Goal: Task Accomplishment & Management: Manage account settings

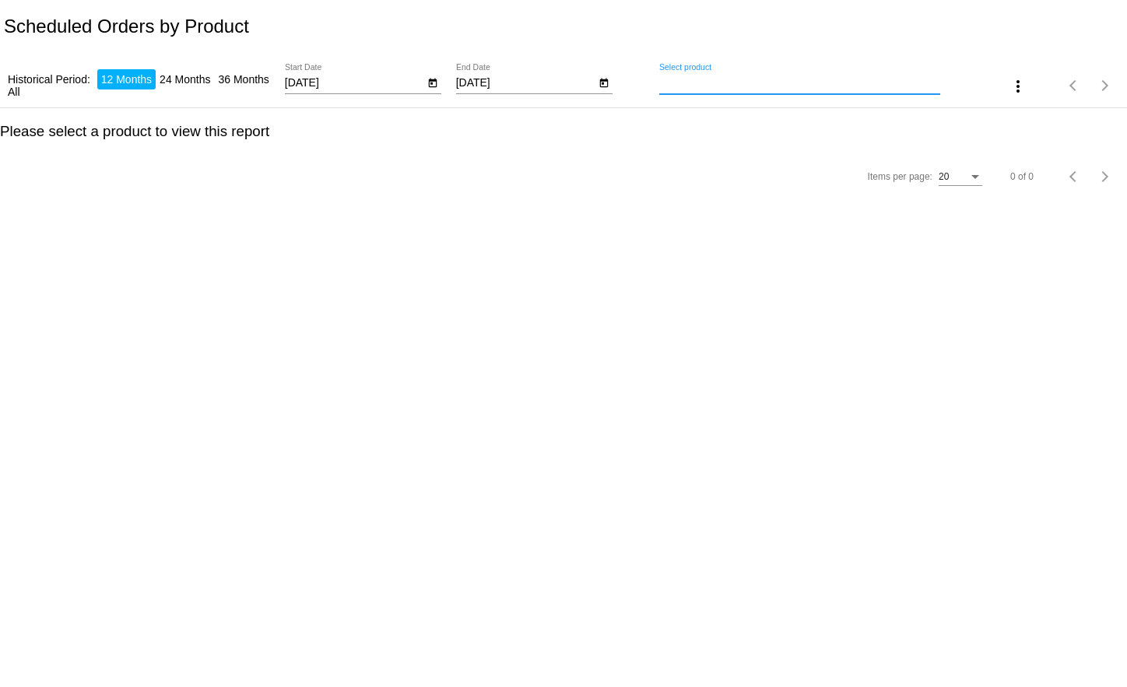
click at [728, 83] on input "Select product" at bounding box center [799, 83] width 281 height 12
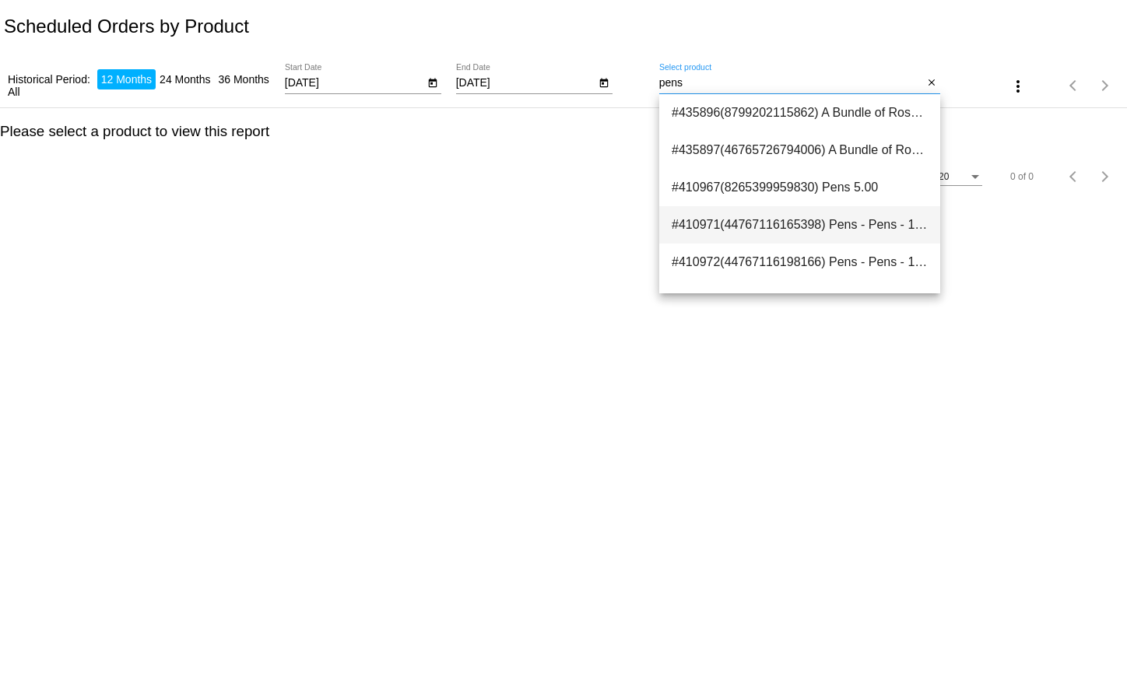
click at [794, 216] on span "#410971(44767116165398) Pens - Pens - 12 pack / Black 8.10" at bounding box center [800, 224] width 256 height 37
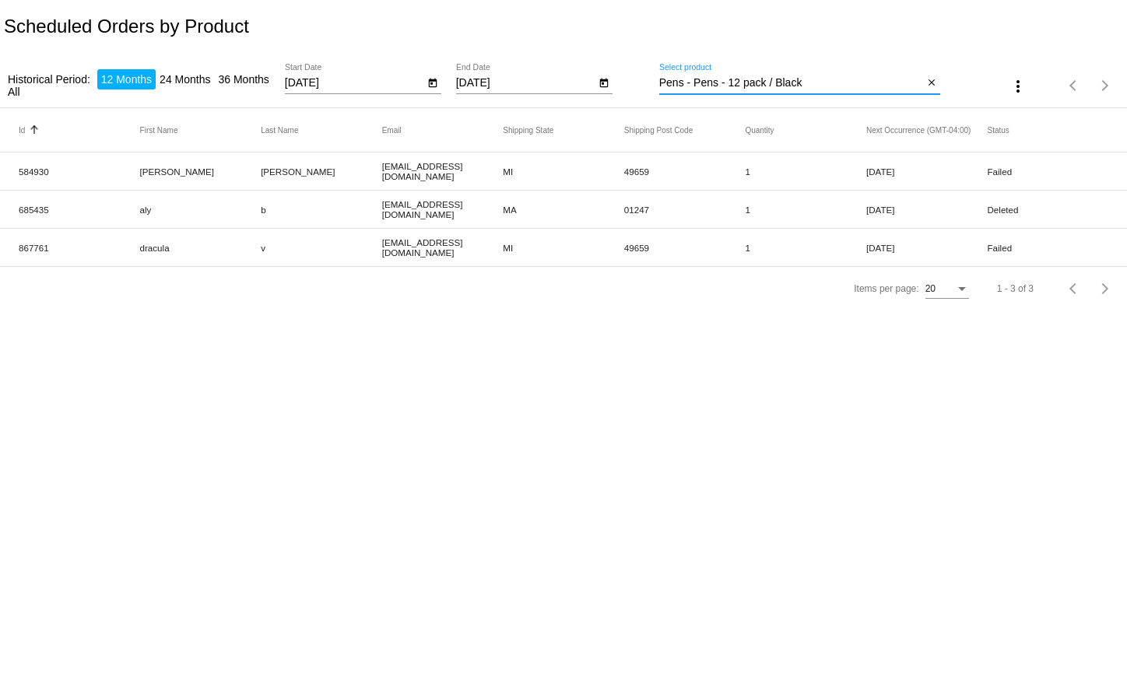
click at [746, 84] on input "Pens - Pens - 12 pack / Black" at bounding box center [791, 83] width 265 height 12
type input "Pens - Pens - 6 pack / Black"
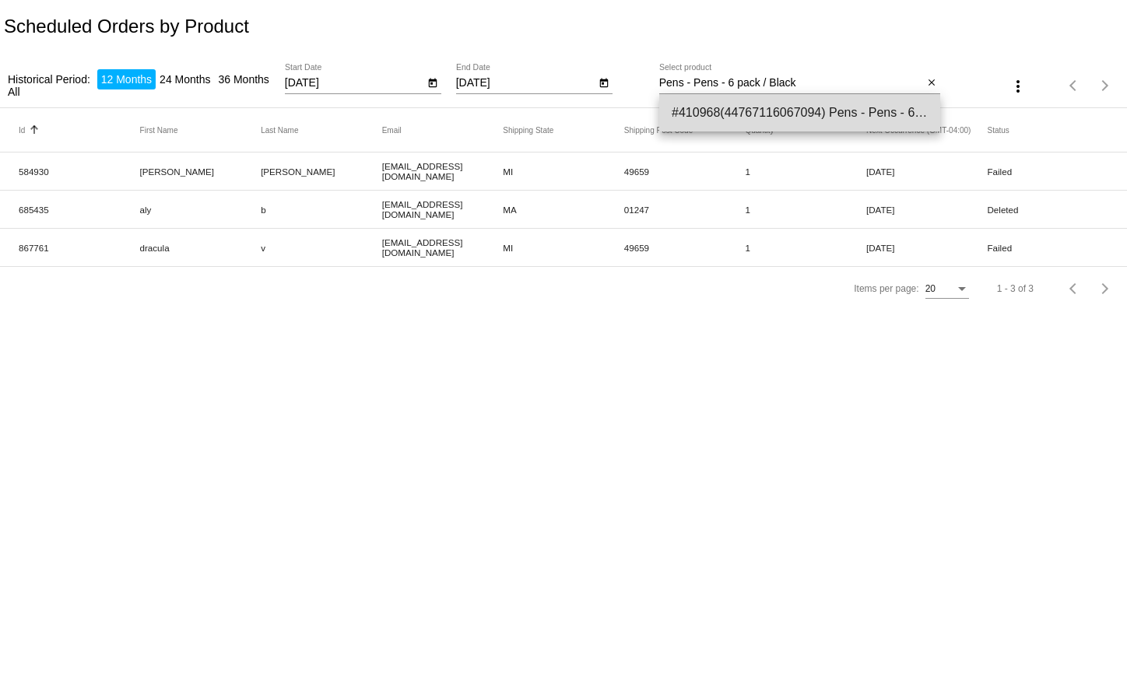
click at [820, 104] on span "#410968(44767116067094) Pens - Pens - 6 pack / Black 4.50" at bounding box center [800, 112] width 256 height 37
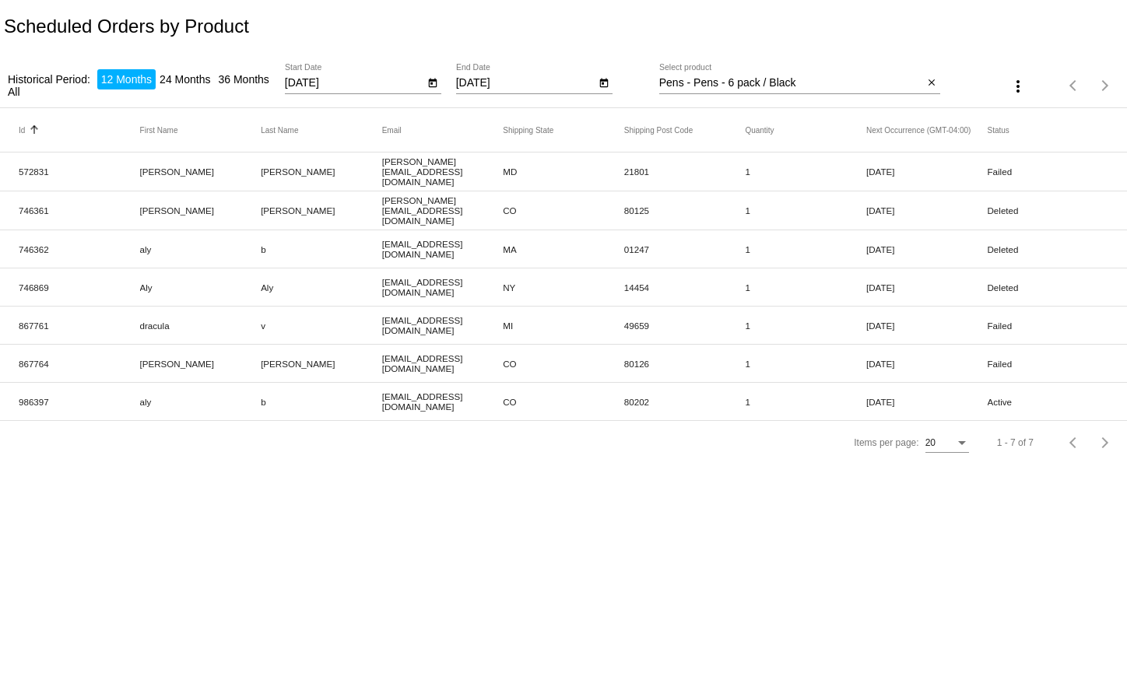
click at [17, 402] on mat-row "986397 aly b aly@qpilot.cloud CO 80202 1 Aug 14 2025 Active" at bounding box center [563, 402] width 1127 height 38
copy mat-cell "986397"
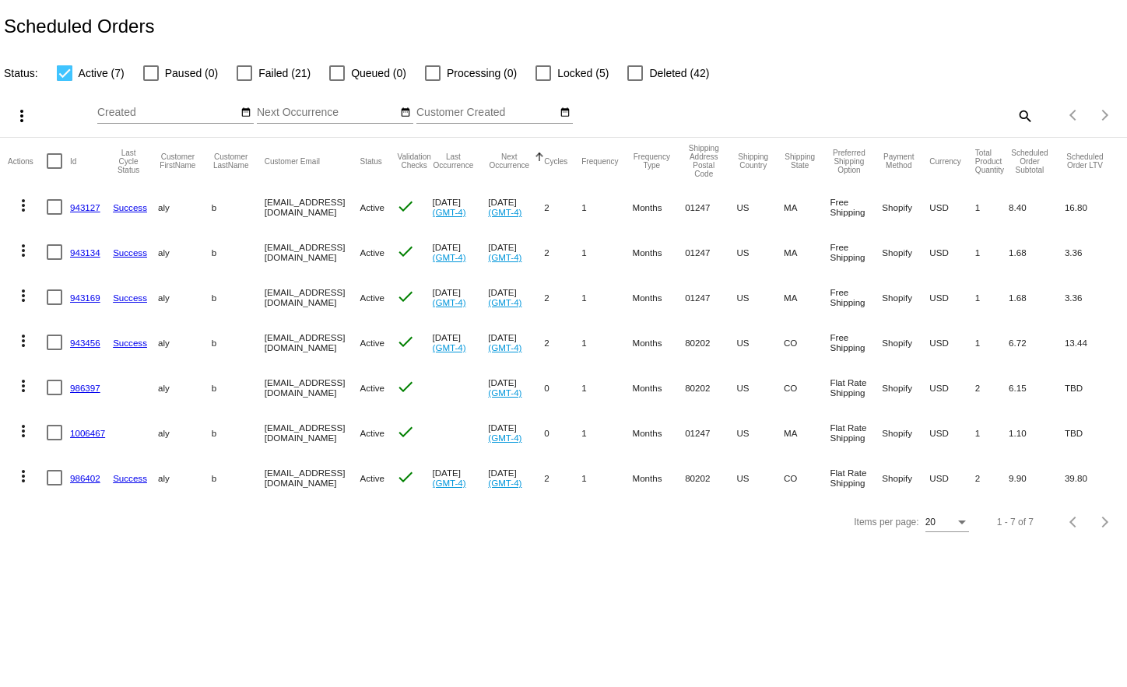
click at [1016, 115] on mat-icon "search" at bounding box center [1024, 116] width 19 height 24
paste input "986397"
type input "986397"
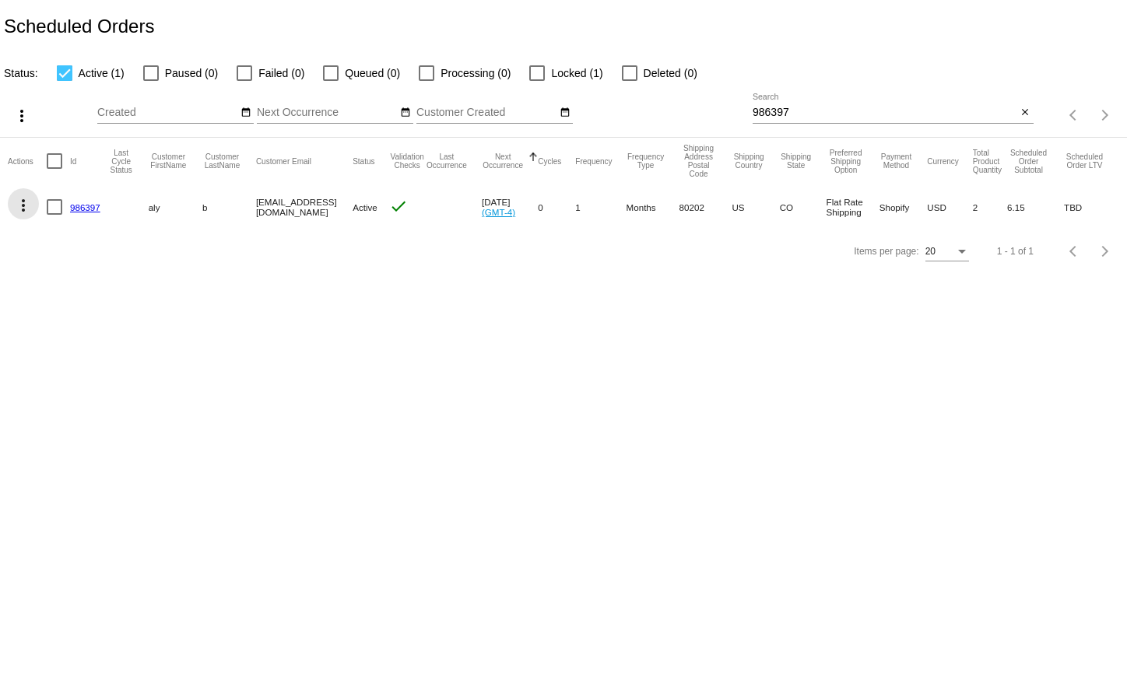
click at [26, 207] on mat-icon "more_vert" at bounding box center [23, 205] width 19 height 19
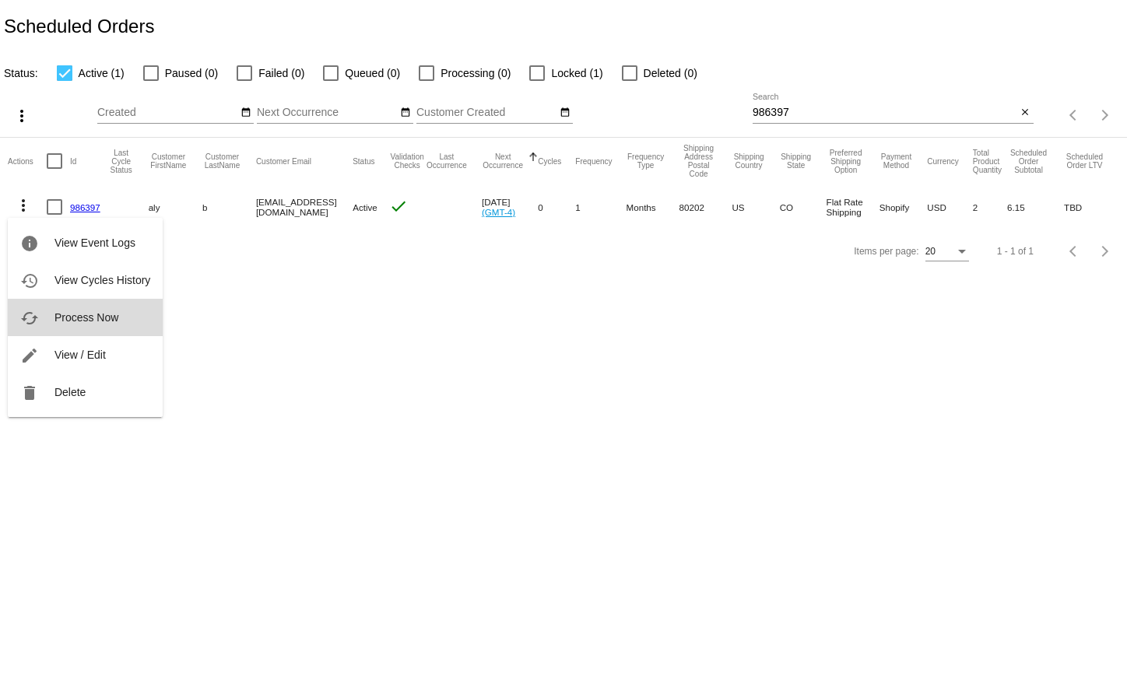
click at [69, 327] on button "cached Process Now" at bounding box center [85, 317] width 155 height 37
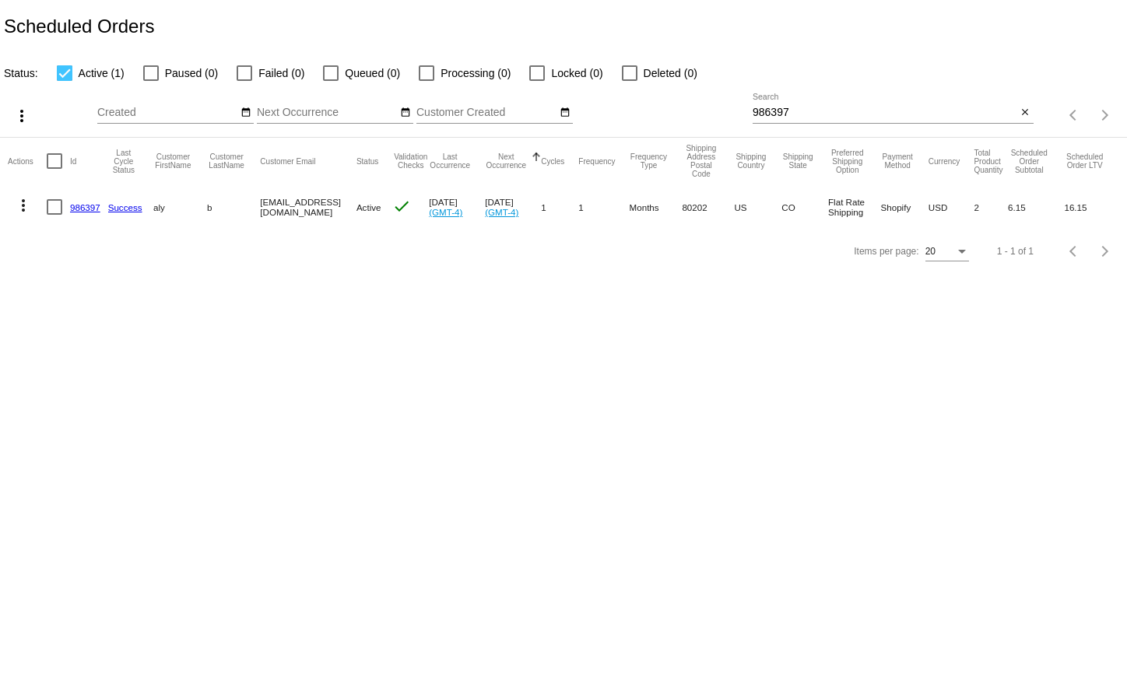
click at [83, 204] on link "986397" at bounding box center [85, 207] width 30 height 10
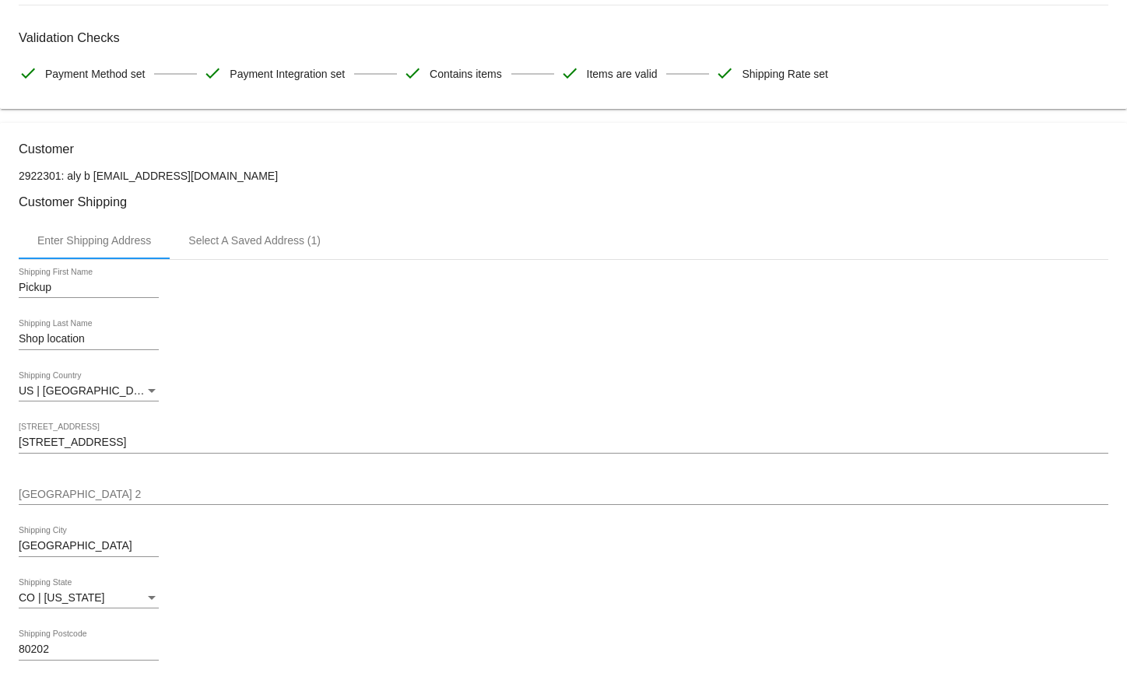
scroll to position [311, 0]
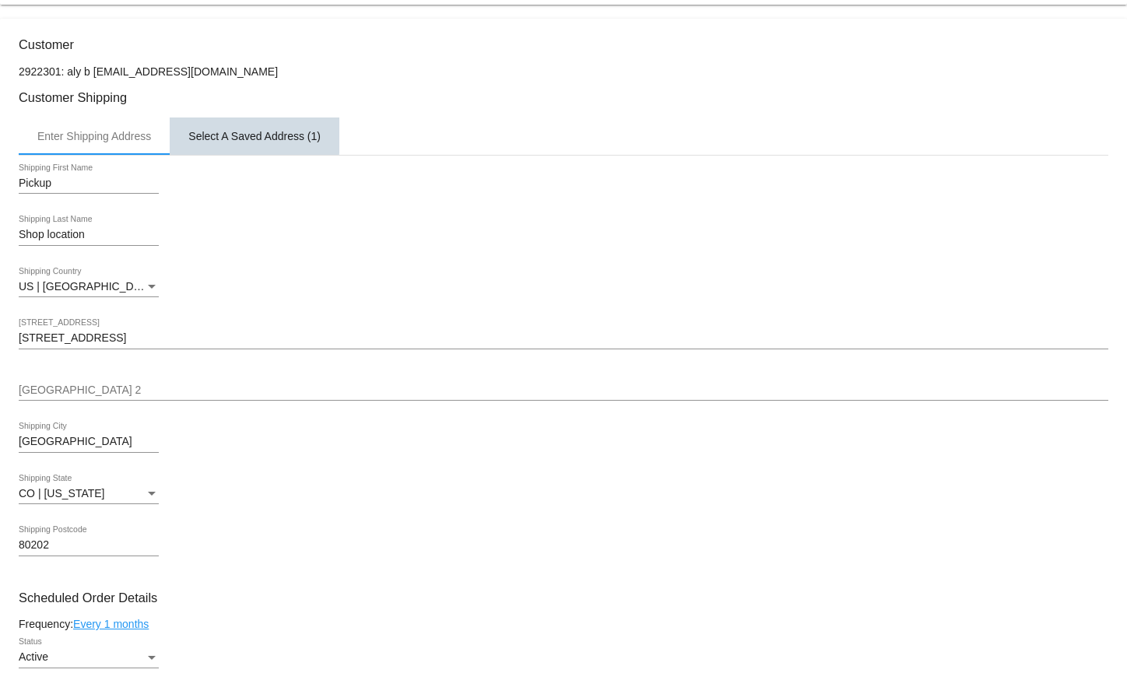
click at [222, 135] on div "Select A Saved Address (1)" at bounding box center [254, 136] width 132 height 12
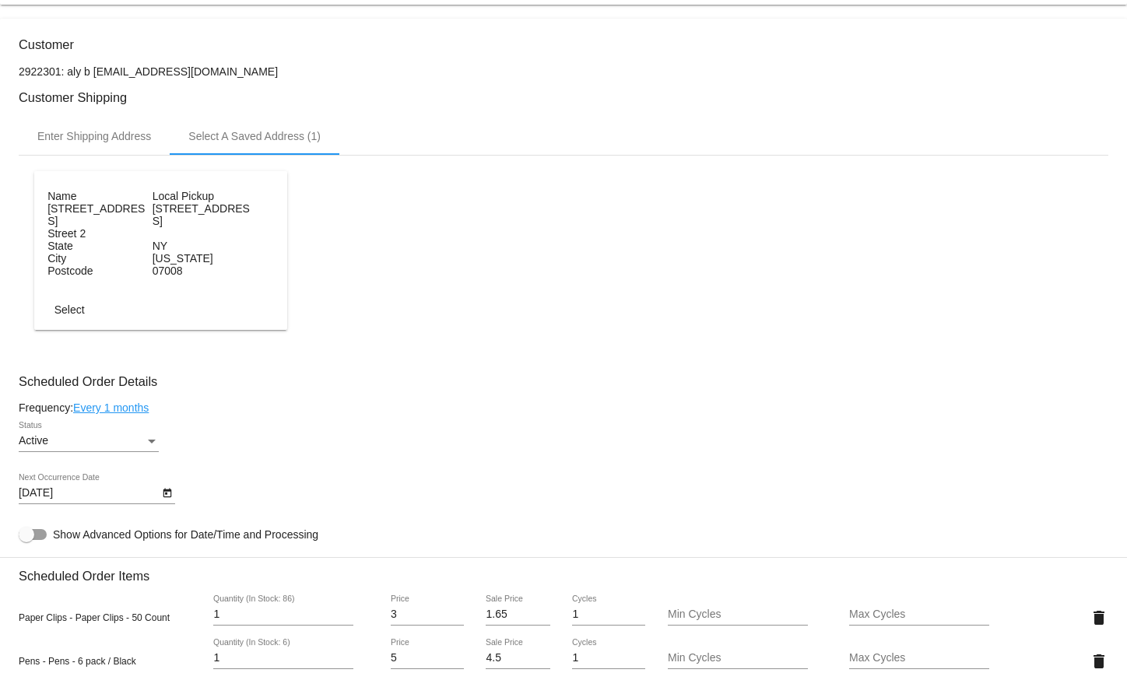
click at [188, 248] on dt "NY" at bounding box center [204, 246] width 102 height 12
click at [153, 247] on dt "NY" at bounding box center [204, 246] width 102 height 12
click at [82, 318] on button "Select" at bounding box center [69, 310] width 68 height 28
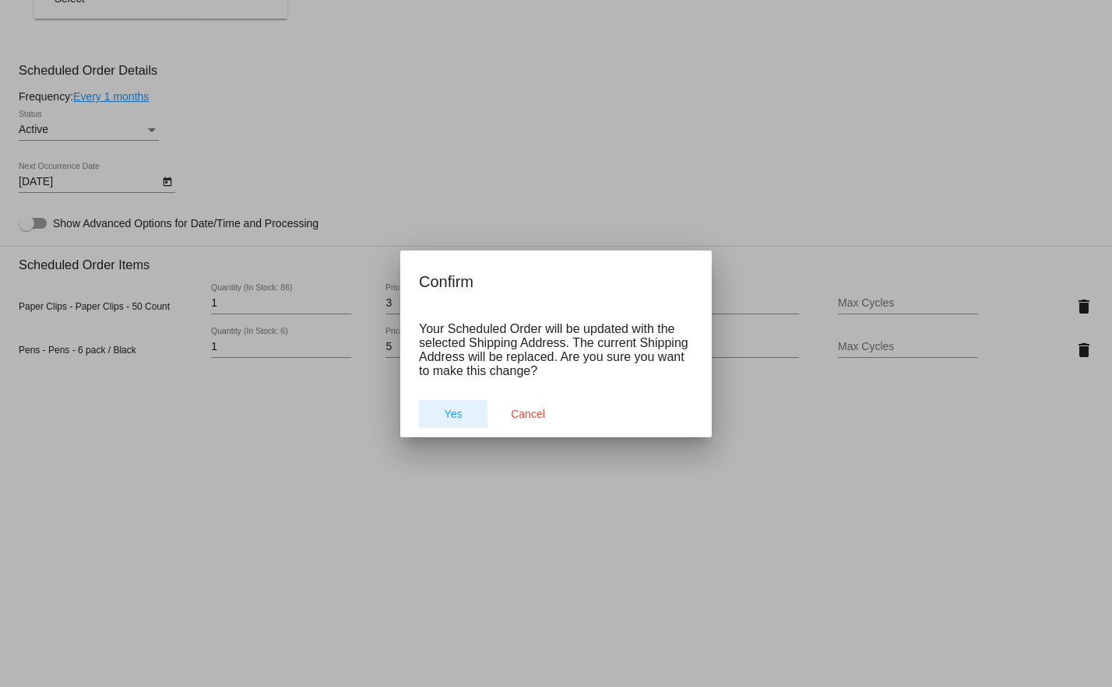
click at [473, 417] on button "Yes" at bounding box center [453, 414] width 68 height 28
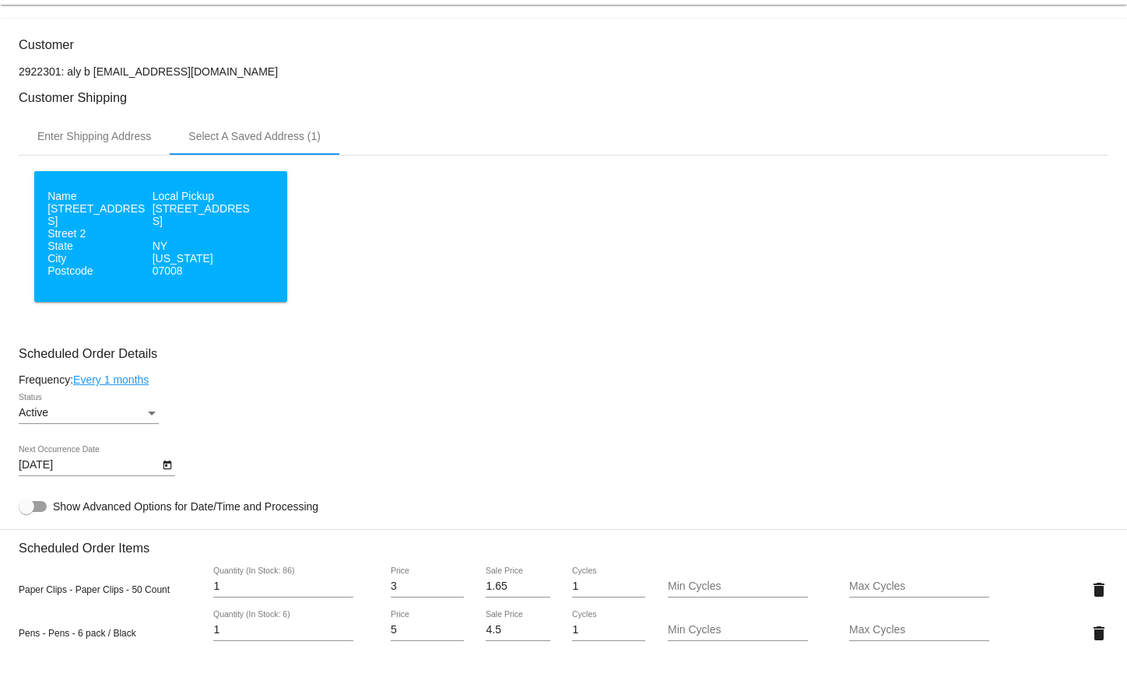
scroll to position [207, 0]
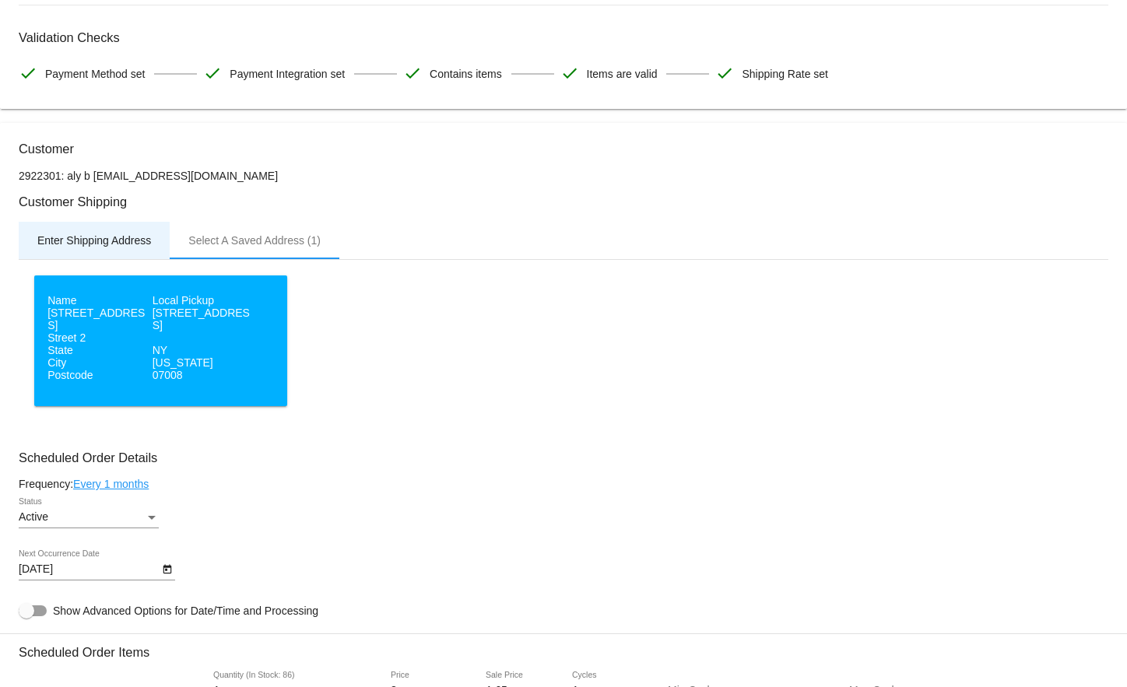
click at [108, 242] on div "Enter Shipping Address" at bounding box center [94, 240] width 114 height 12
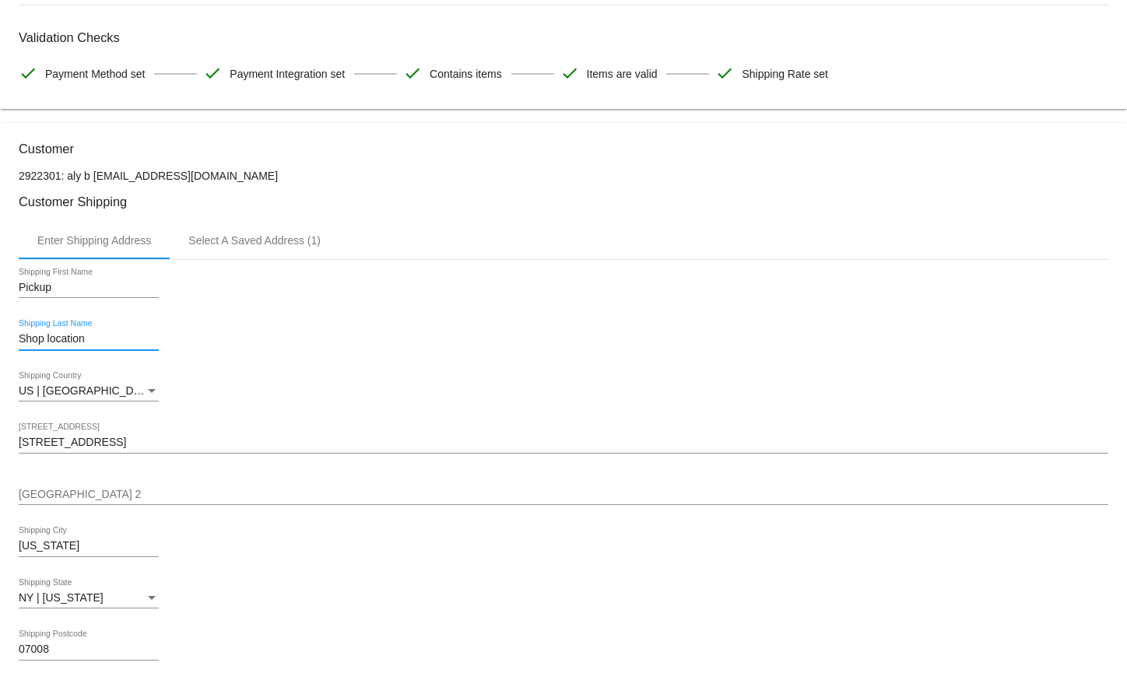
drag, startPoint x: 142, startPoint y: 343, endPoint x: -6, endPoint y: 328, distance: 148.6
click at [0, 328] on html "arrow_back Scheduled Order #986397 Active more_vert Last Processing Cycle ID: 9…" at bounding box center [563, 343] width 1127 height 687
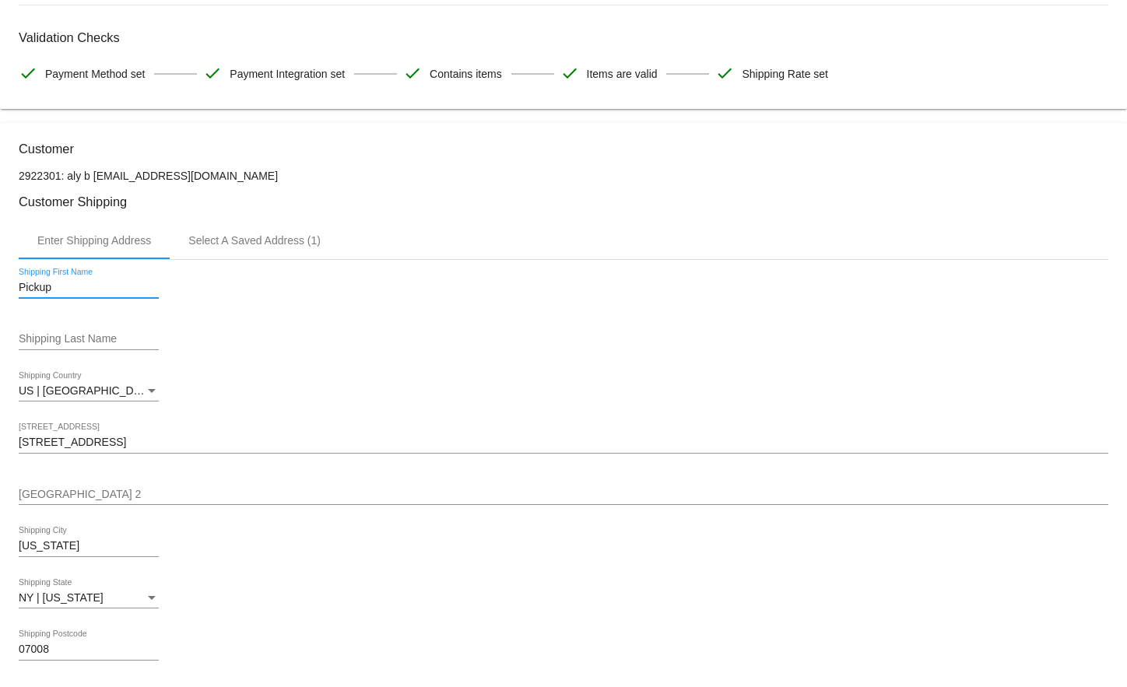
drag, startPoint x: 127, startPoint y: 301, endPoint x: 119, endPoint y: 293, distance: 11.0
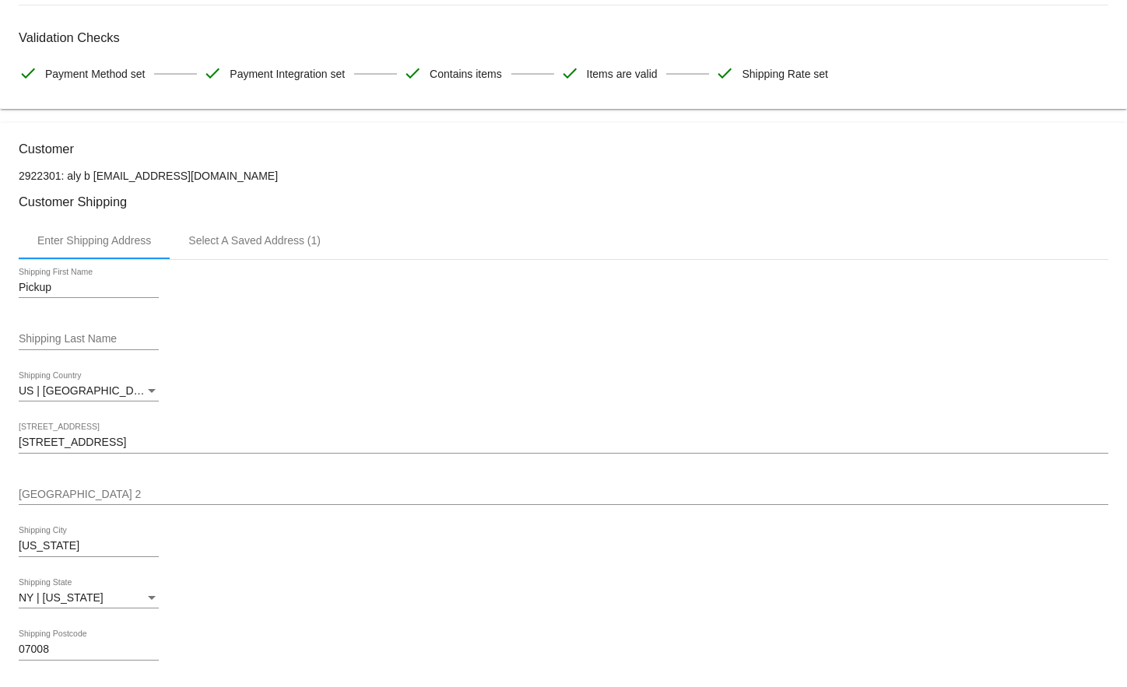
click at [75, 275] on div "Pickup Shipping First Name" at bounding box center [89, 283] width 140 height 30
click at [76, 286] on input "Pickup" at bounding box center [89, 288] width 140 height 12
drag, startPoint x: 76, startPoint y: 286, endPoint x: 21, endPoint y: 276, distance: 55.4
click at [21, 276] on div "Pickup Shipping First Name" at bounding box center [89, 283] width 140 height 30
type input "Aly"
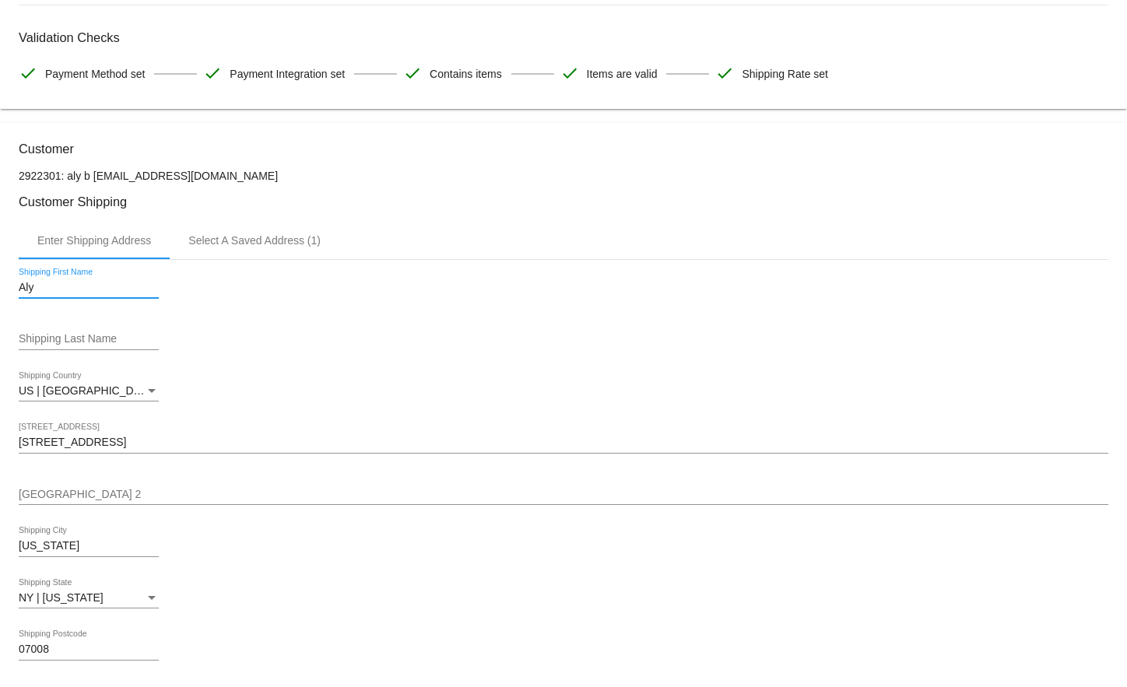
type input "B"
drag, startPoint x: 367, startPoint y: 291, endPoint x: 370, endPoint y: 299, distance: 8.4
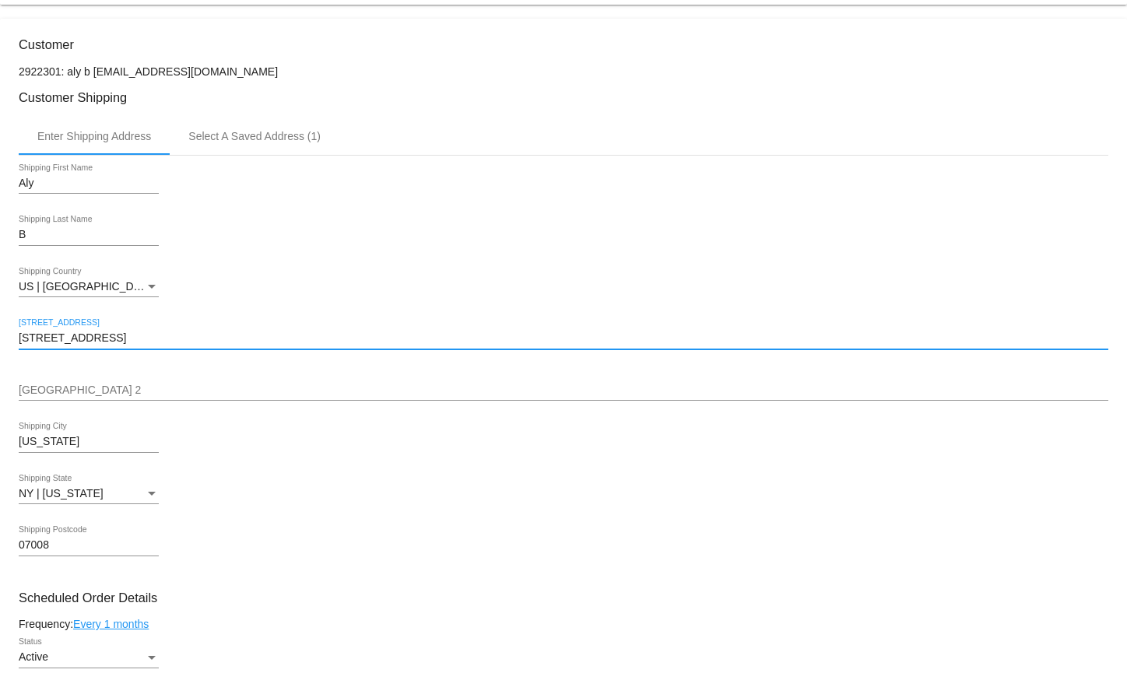
drag, startPoint x: 124, startPoint y: 341, endPoint x: -16, endPoint y: 342, distance: 140.1
click at [0, 342] on html "arrow_back Scheduled Order #986397 Active more_vert Last Processing Cycle ID: 9…" at bounding box center [563, 343] width 1127 height 687
type input "5 Main Street"
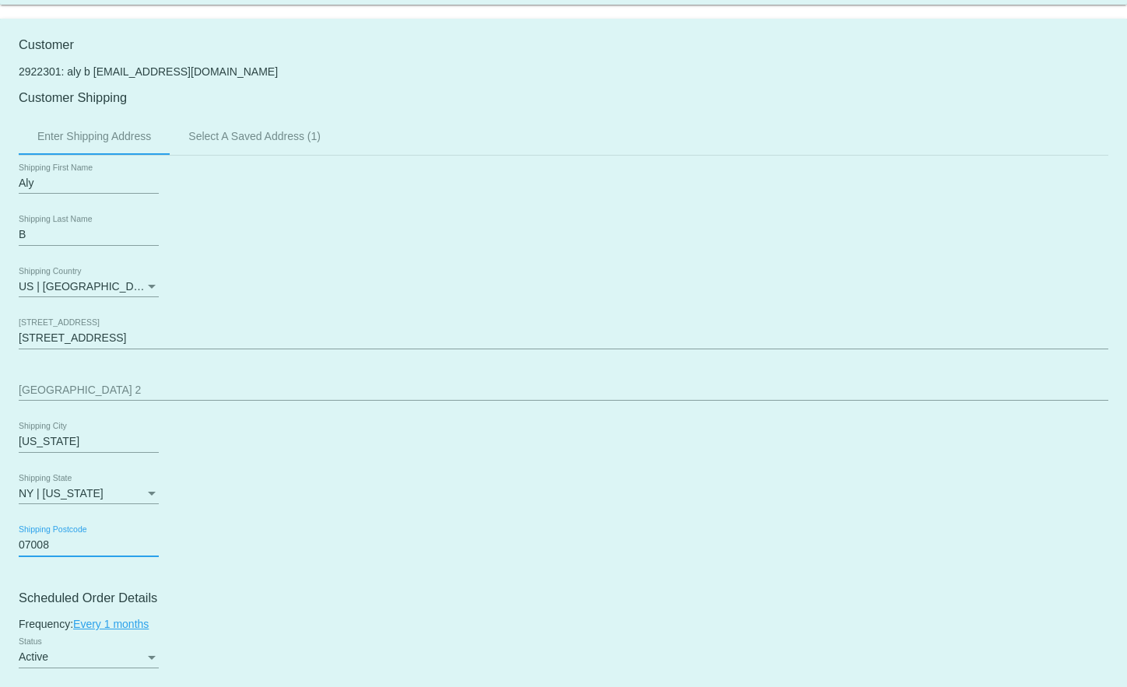
drag, startPoint x: 80, startPoint y: 543, endPoint x: 1, endPoint y: 531, distance: 80.4
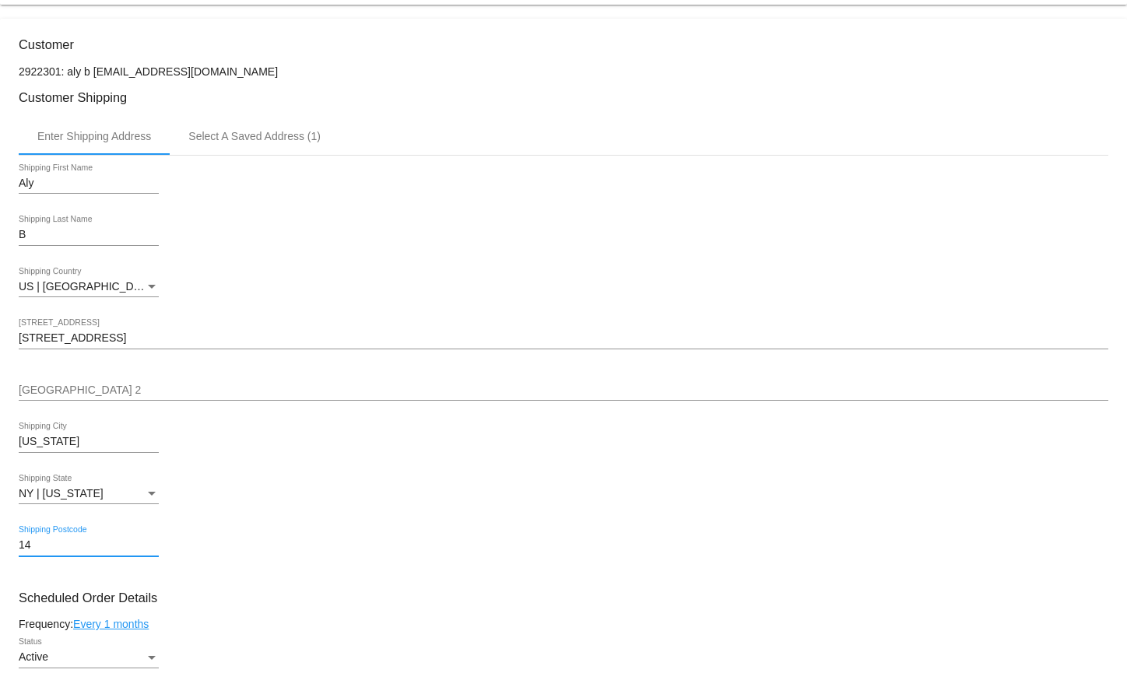
type input "14617"
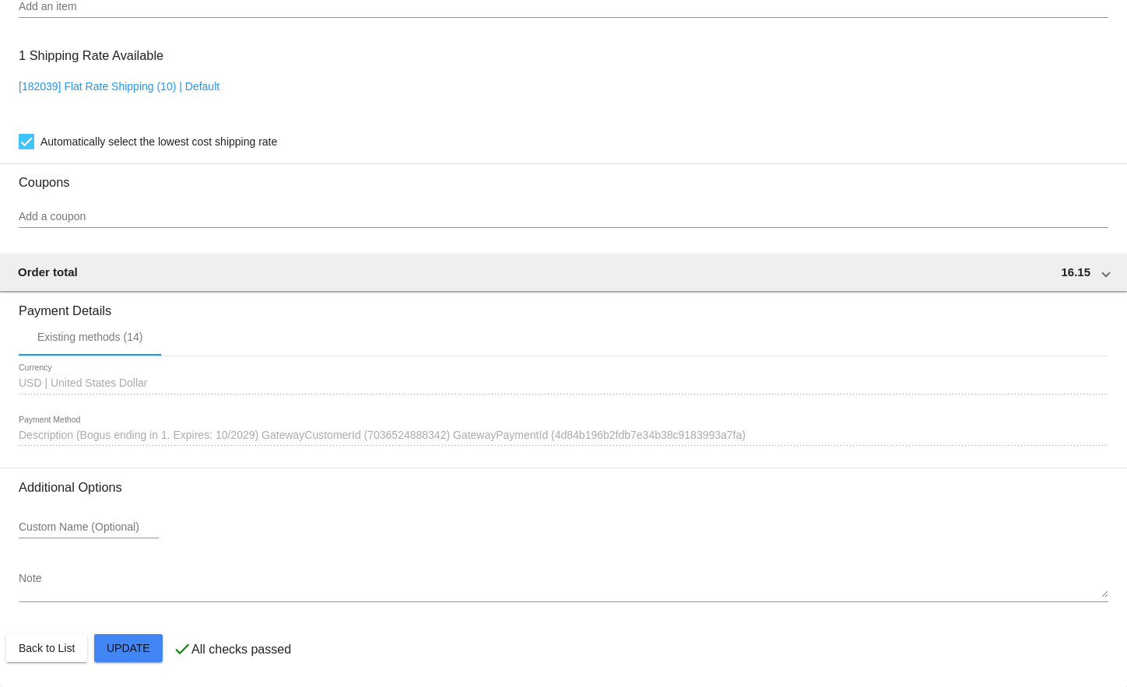
scroll to position [1254, 0]
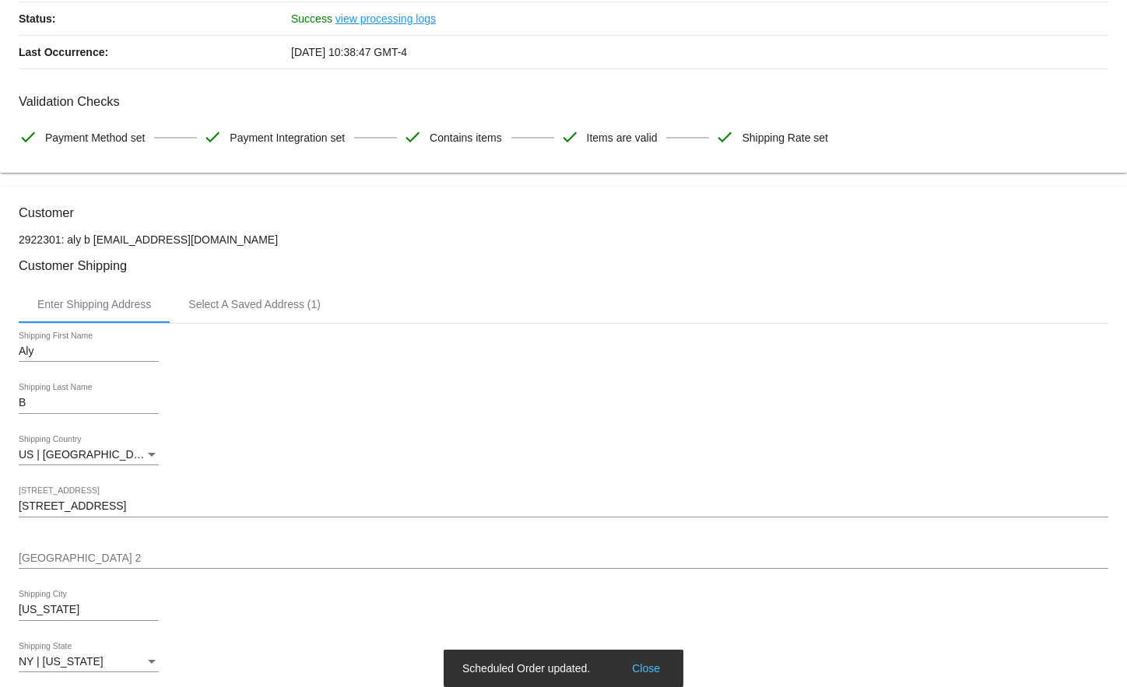
scroll to position [9, 0]
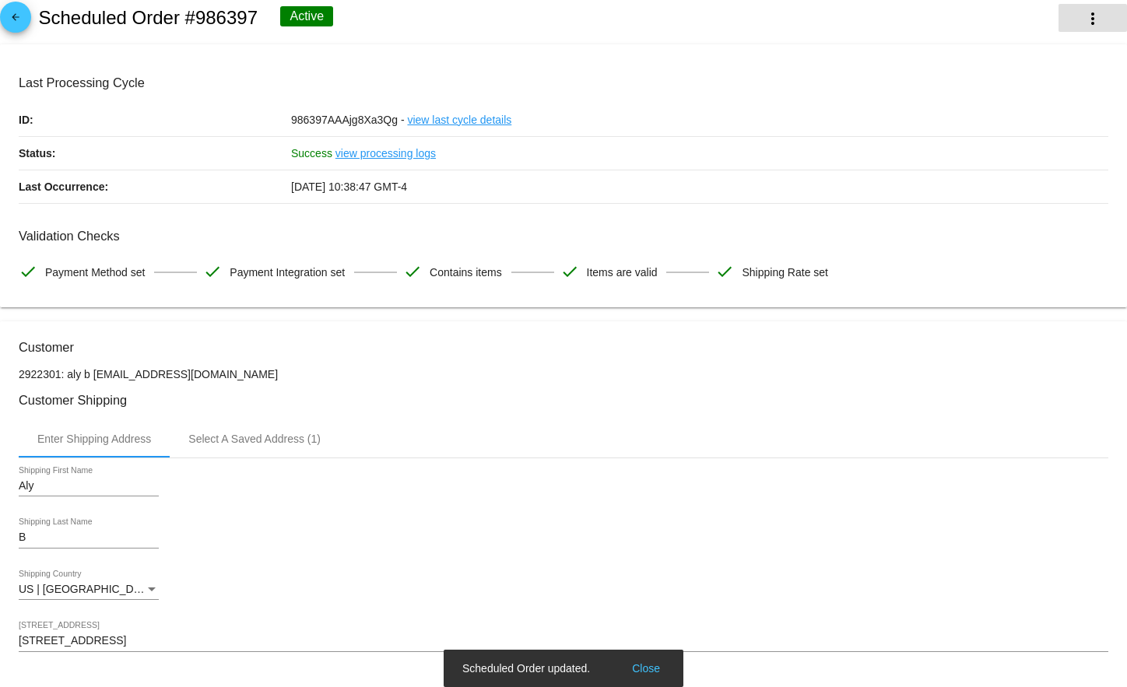
click at [1089, 12] on button "more_vert" at bounding box center [1093, 18] width 68 height 28
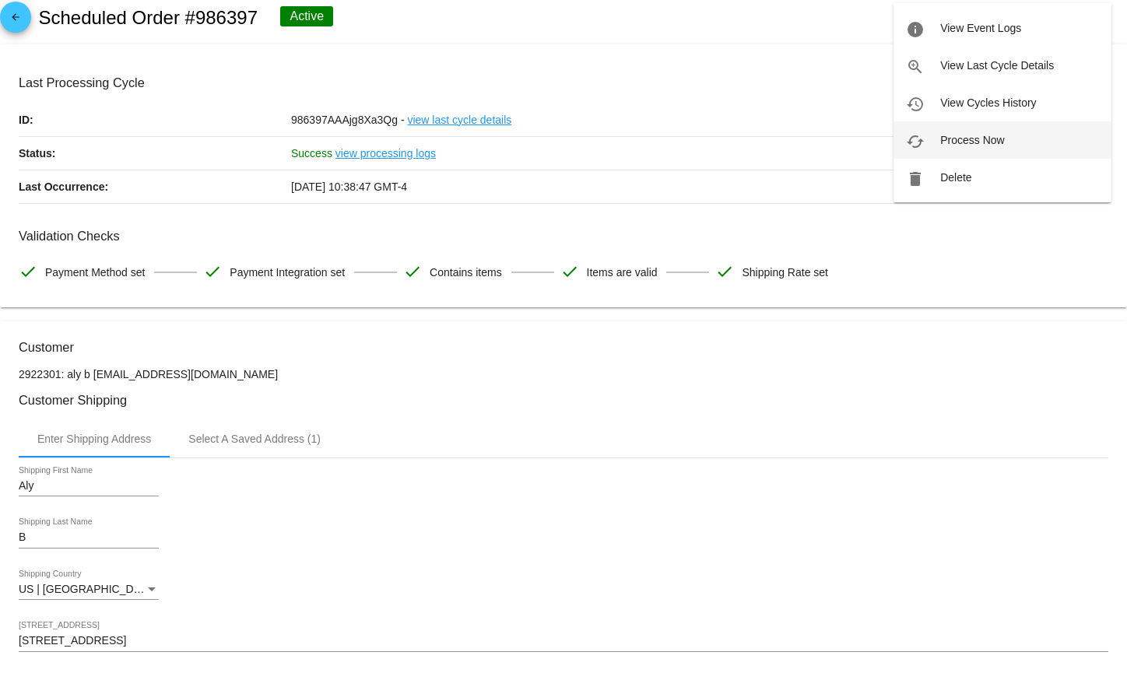
click at [984, 129] on button "cached Process Now" at bounding box center [1003, 139] width 218 height 37
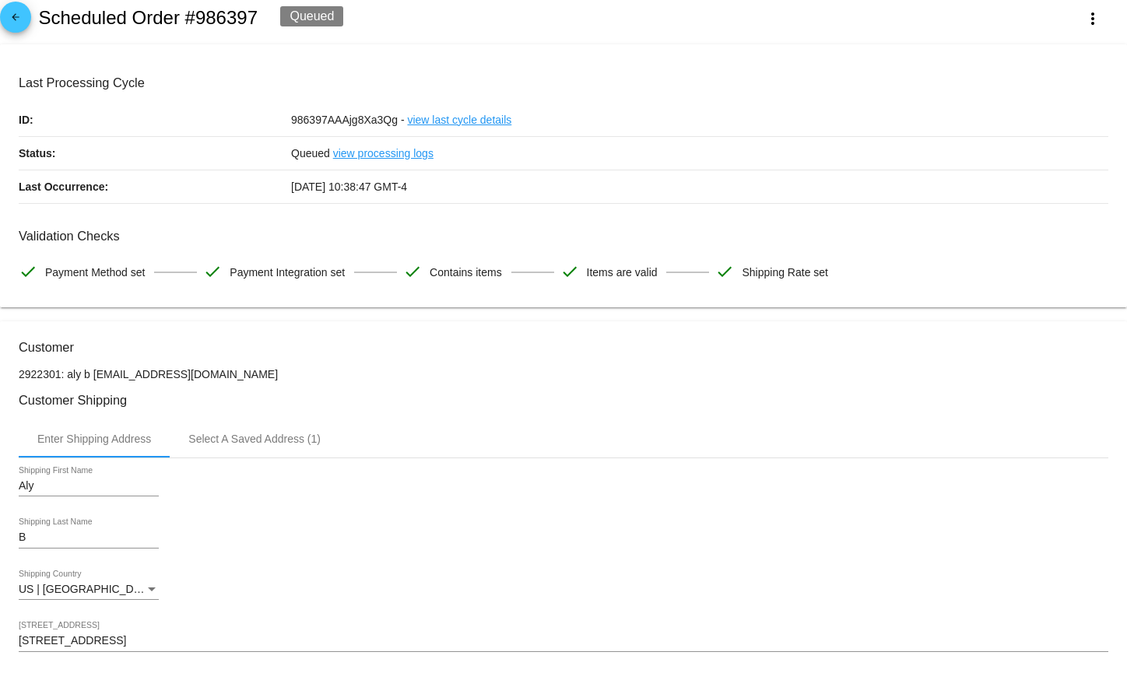
click at [23, 12] on mat-icon "arrow_back" at bounding box center [15, 21] width 19 height 19
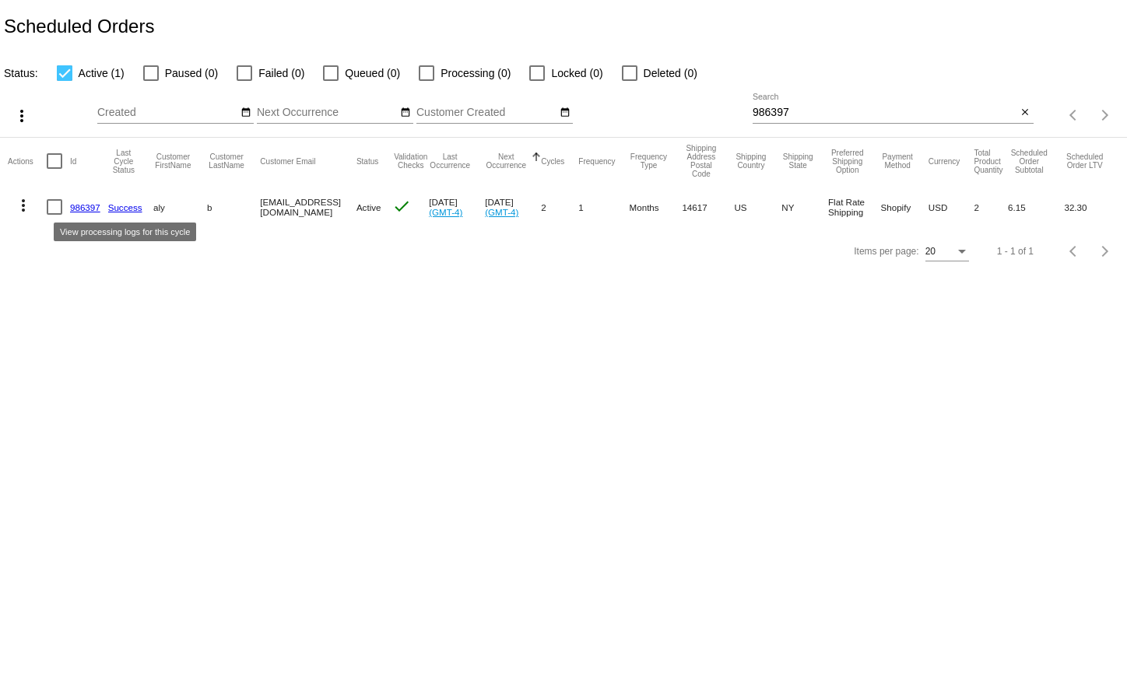
click at [88, 202] on link "986397" at bounding box center [85, 207] width 30 height 10
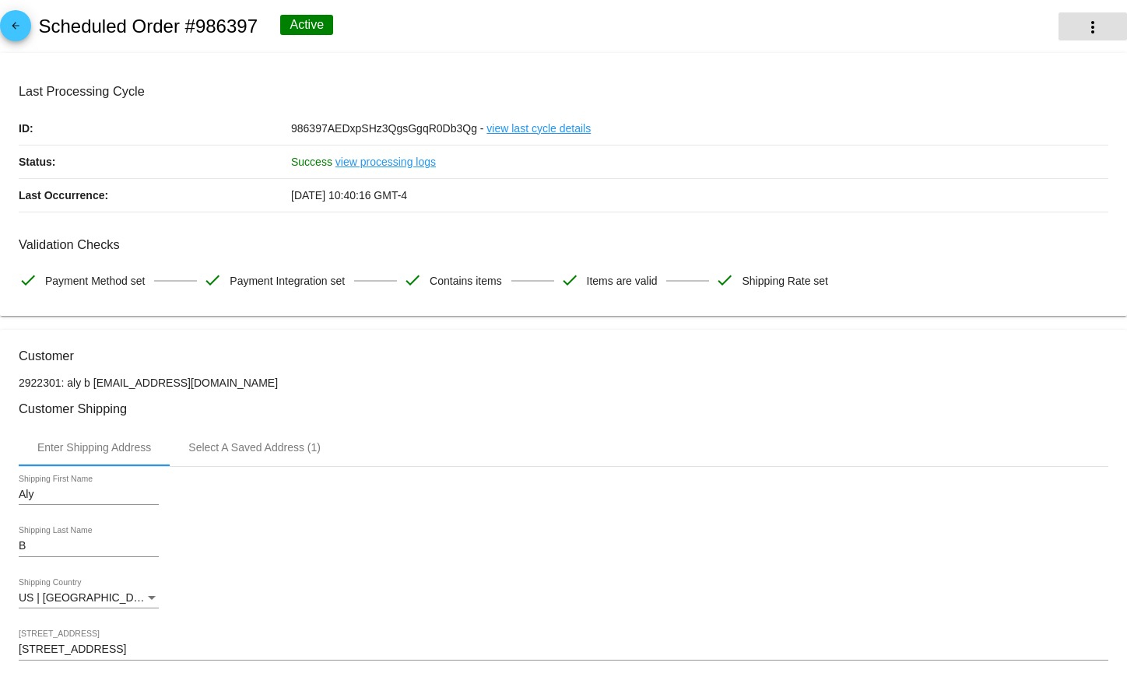
click at [1073, 14] on button "more_vert" at bounding box center [1093, 26] width 68 height 28
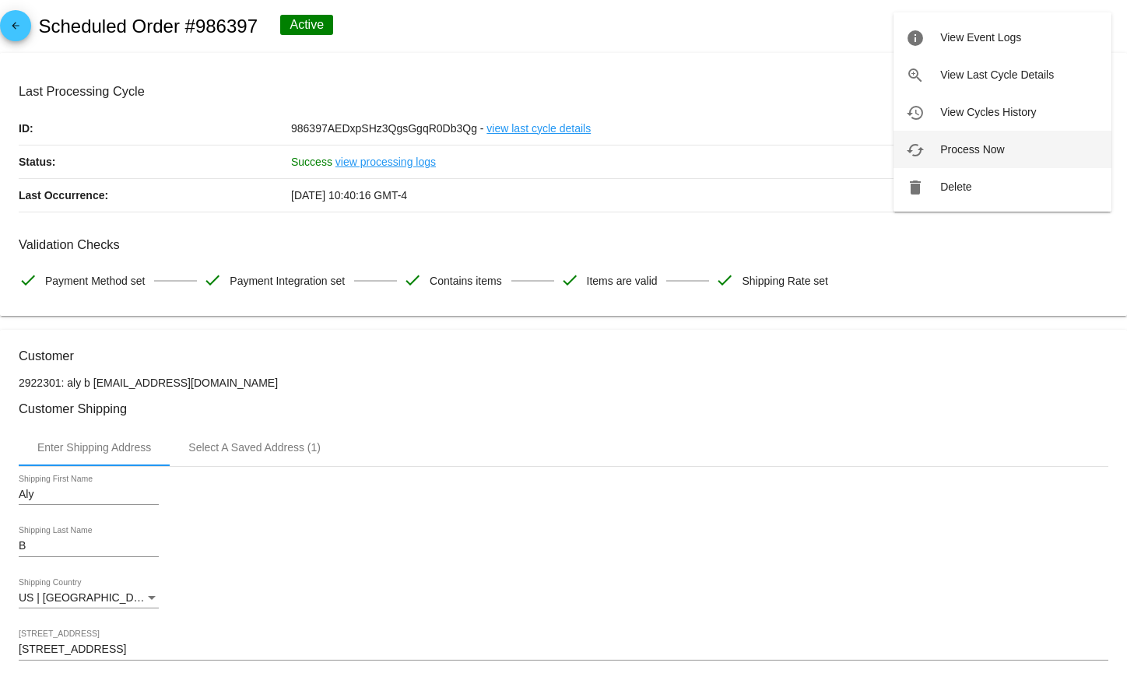
click at [970, 143] on span "Process Now" at bounding box center [972, 149] width 64 height 12
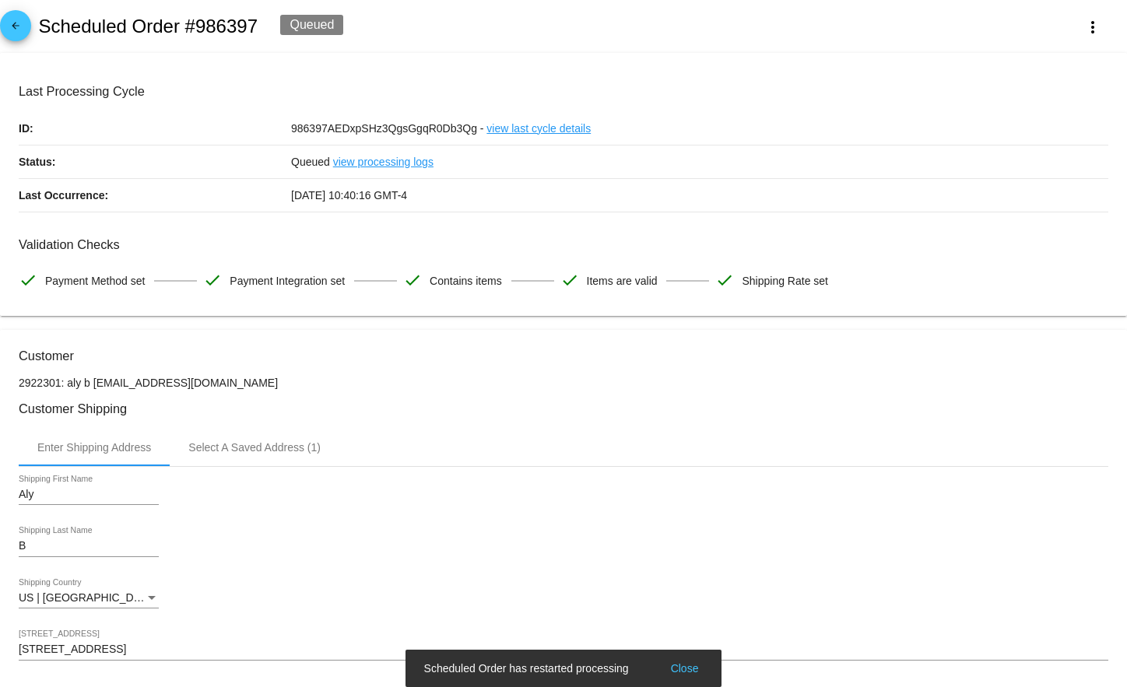
click at [17, 27] on mat-icon "arrow_back" at bounding box center [15, 29] width 19 height 19
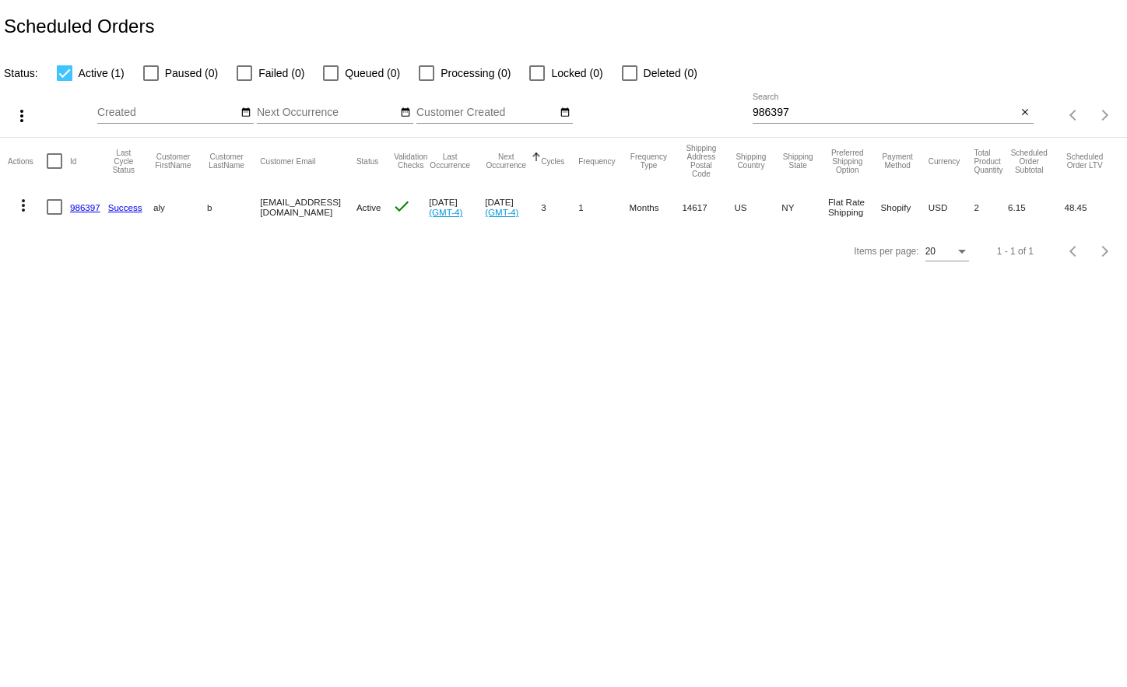
click at [89, 202] on link "986397" at bounding box center [85, 207] width 30 height 10
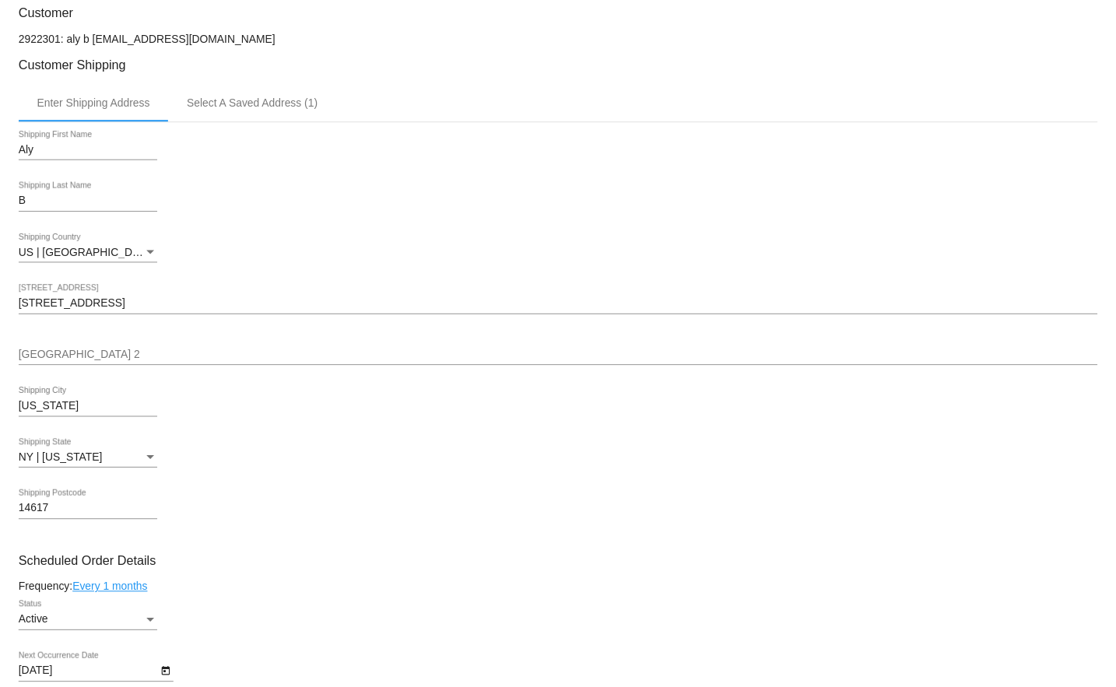
scroll to position [311, 0]
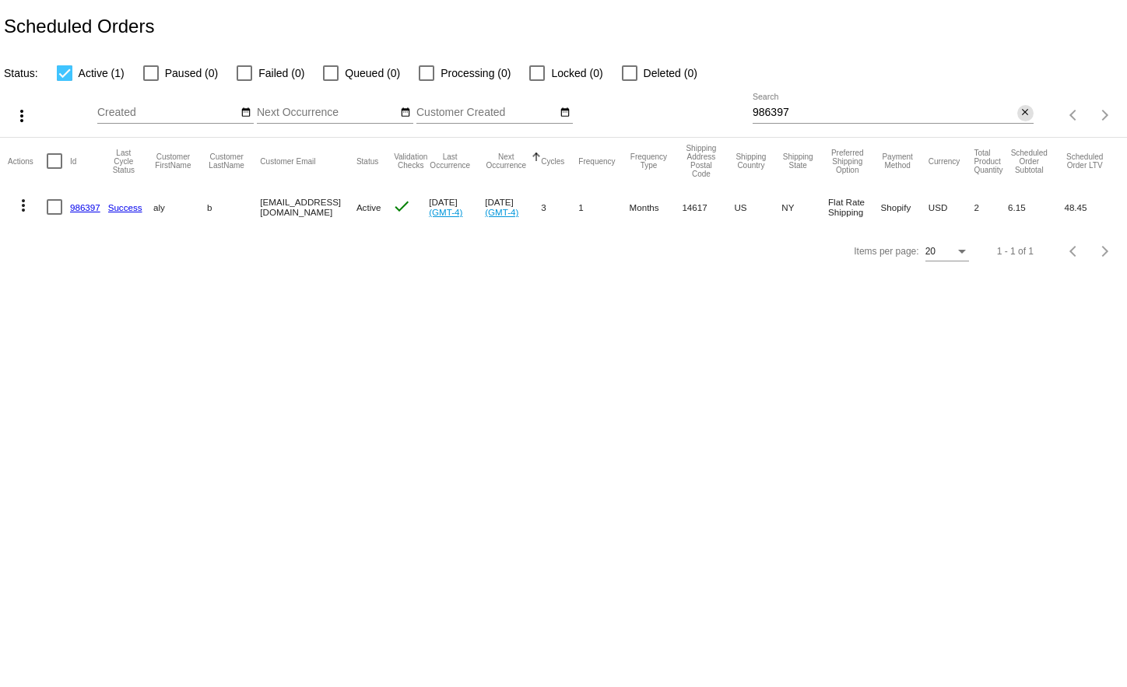
click at [1022, 116] on mat-icon "close" at bounding box center [1025, 113] width 11 height 12
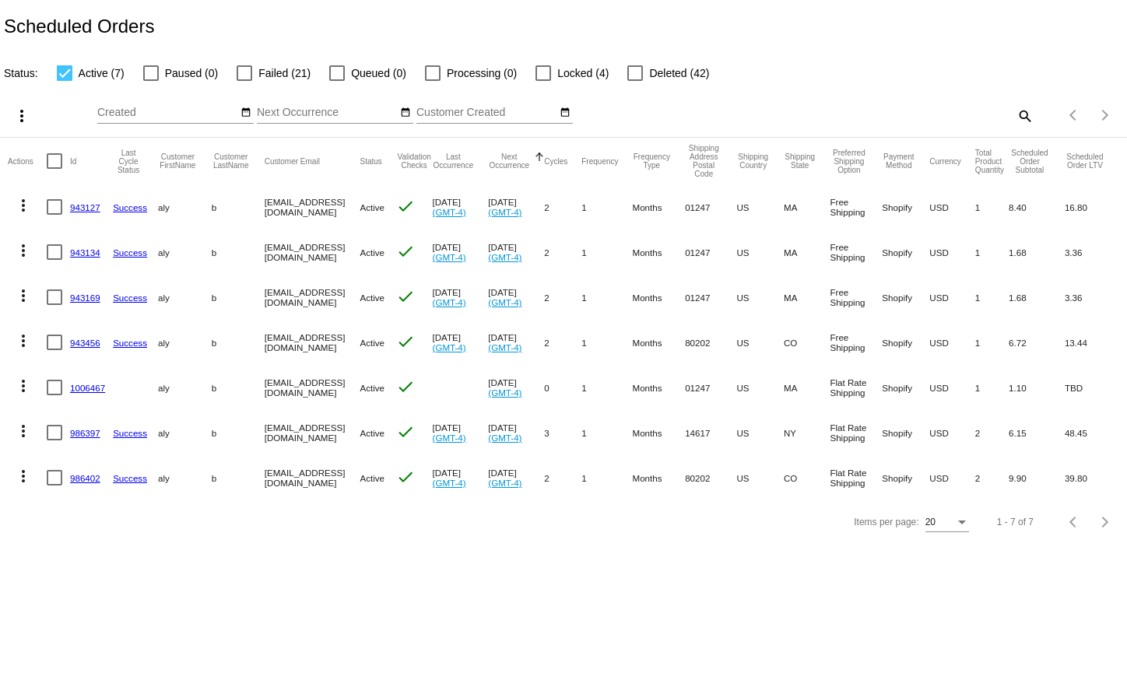
click at [89, 210] on link "943127" at bounding box center [85, 207] width 30 height 10
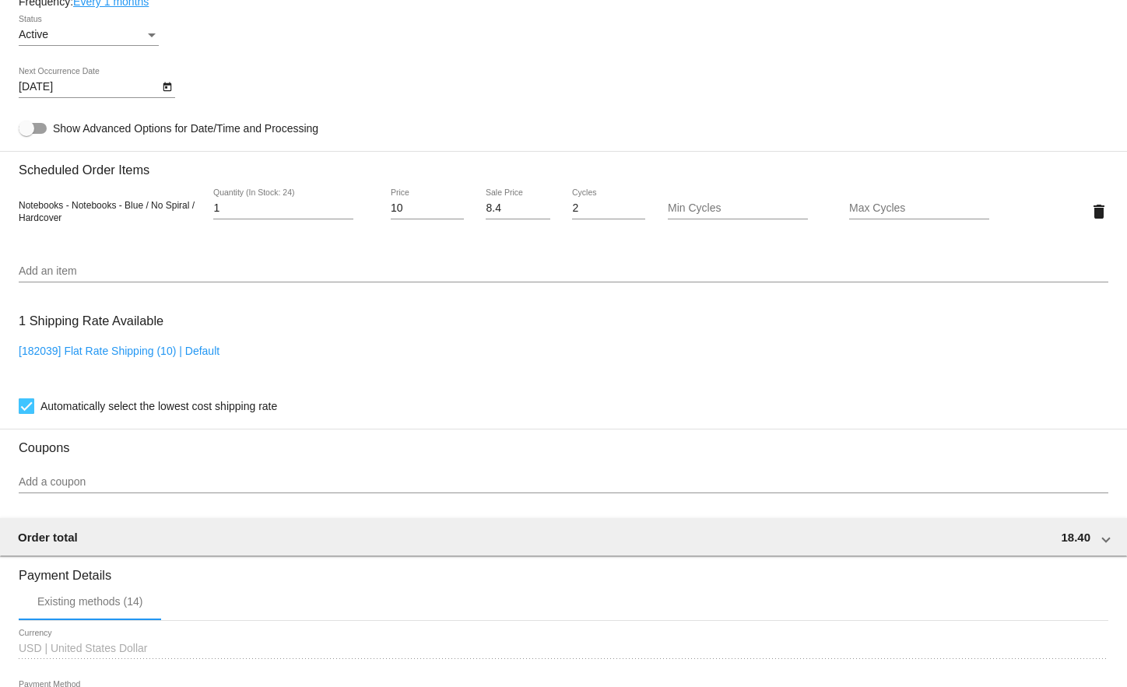
scroll to position [1038, 0]
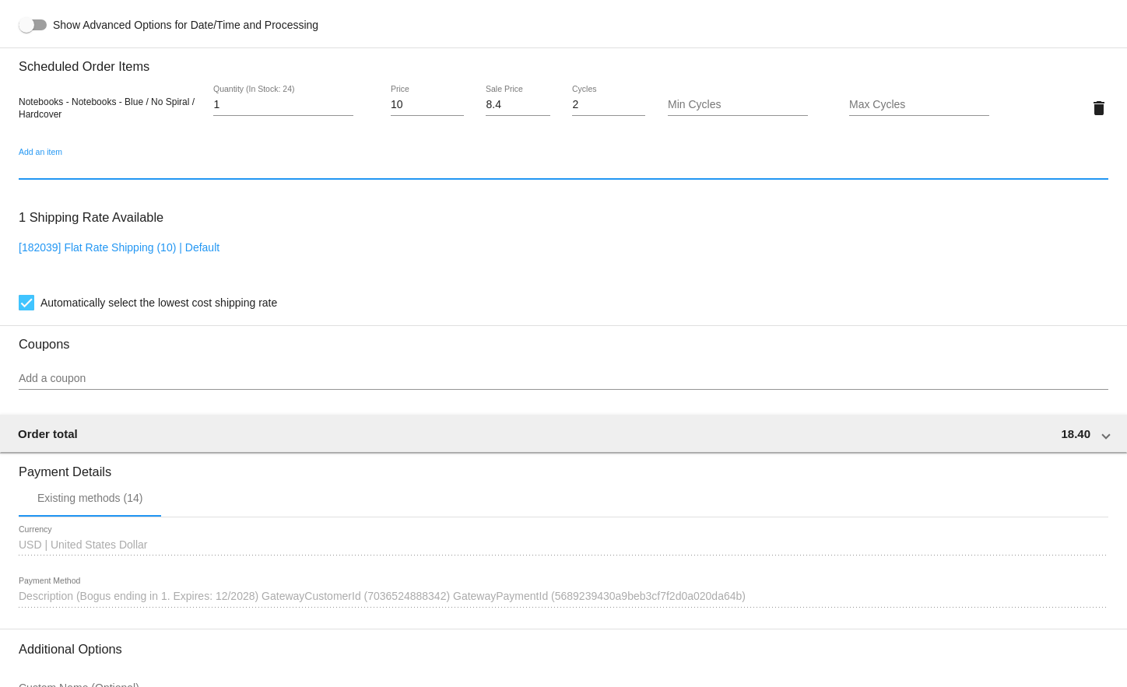
click at [406, 169] on input "Add an item" at bounding box center [564, 168] width 1090 height 12
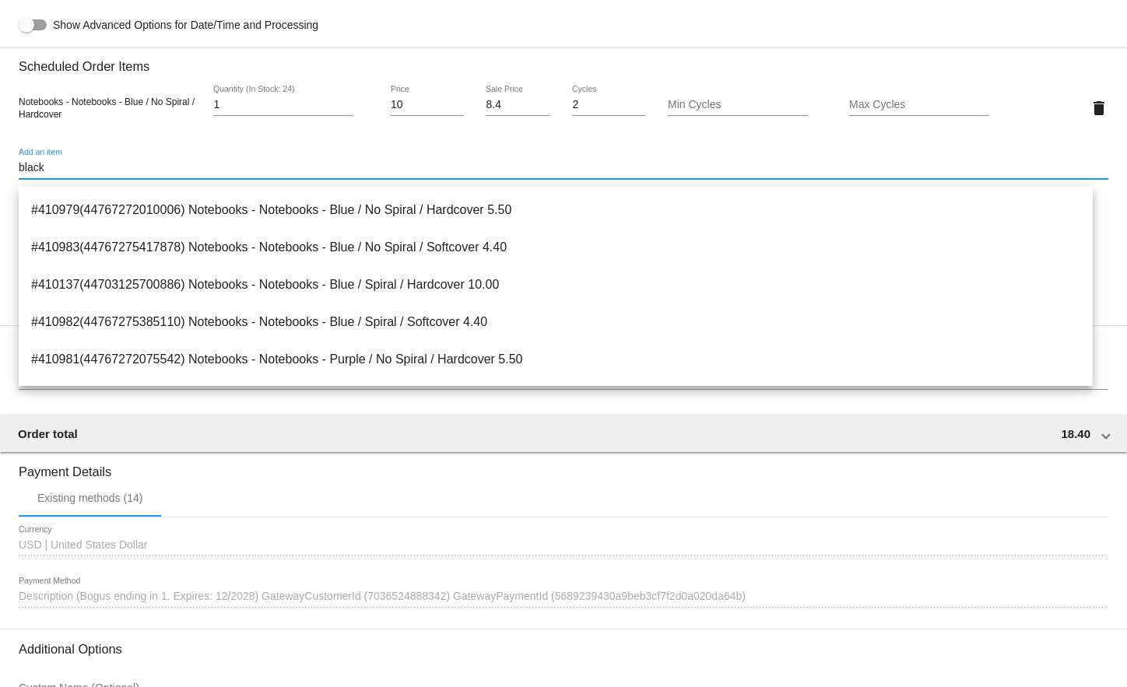
scroll to position [137, 0]
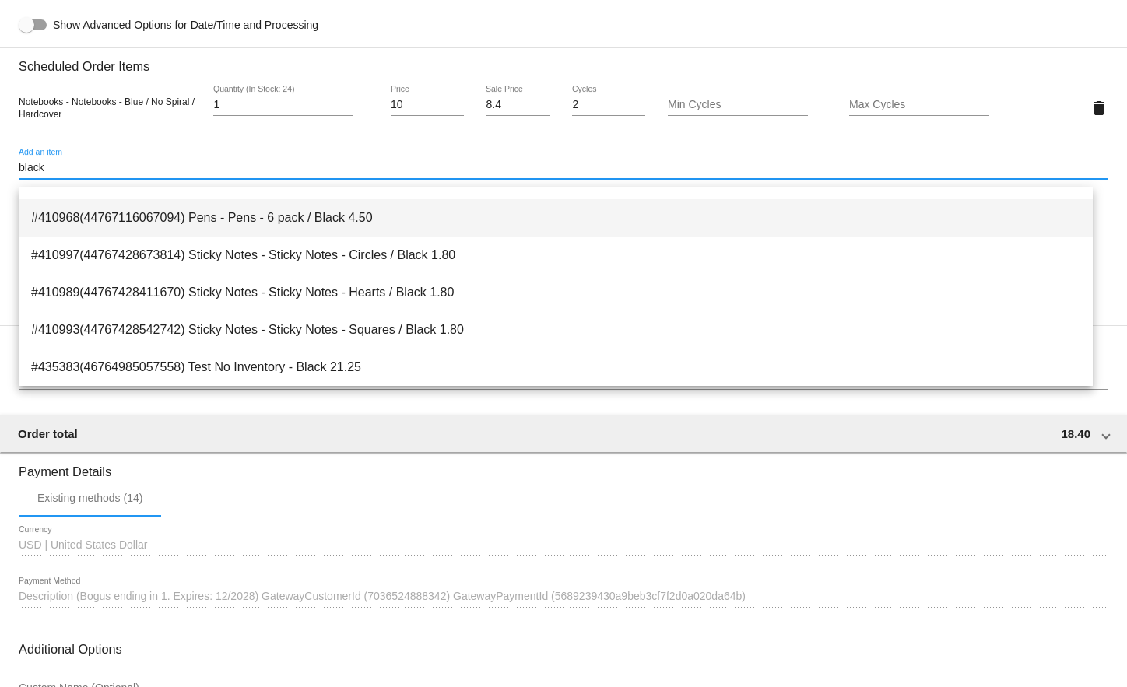
type input "black"
click at [334, 221] on span "#410968(44767116067094) Pens - Pens - 6 pack / Black 4.50" at bounding box center [555, 217] width 1049 height 37
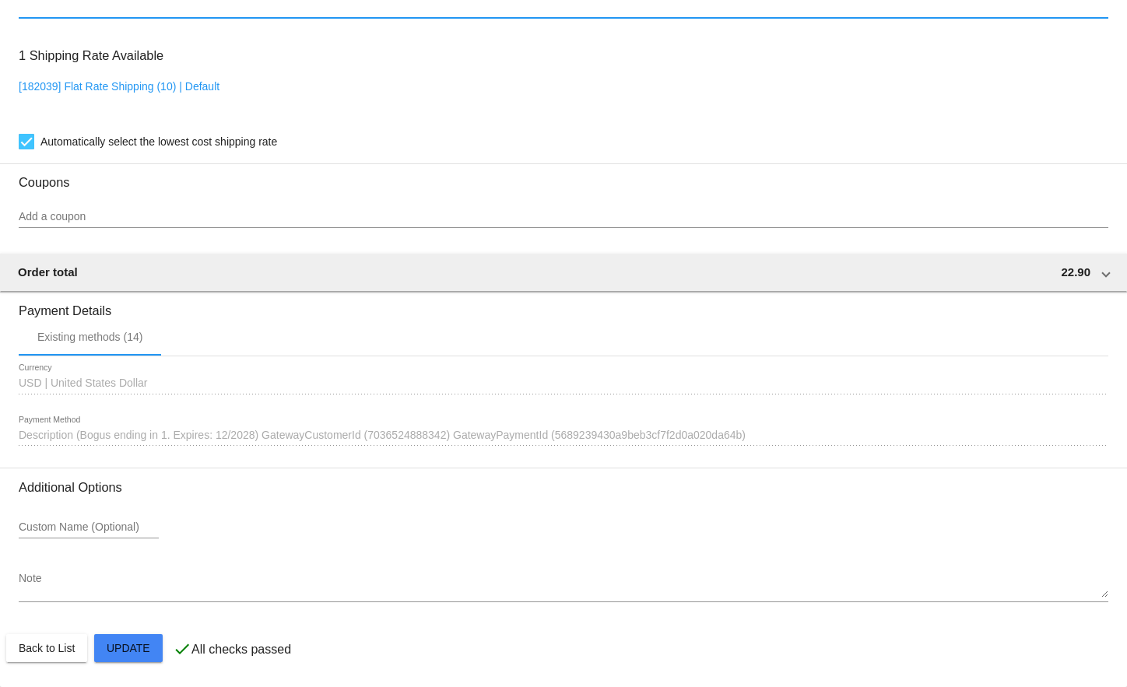
scroll to position [1254, 0]
click at [115, 665] on mat-card-actions "Back to List Update" at bounding box center [563, 648] width 1115 height 40
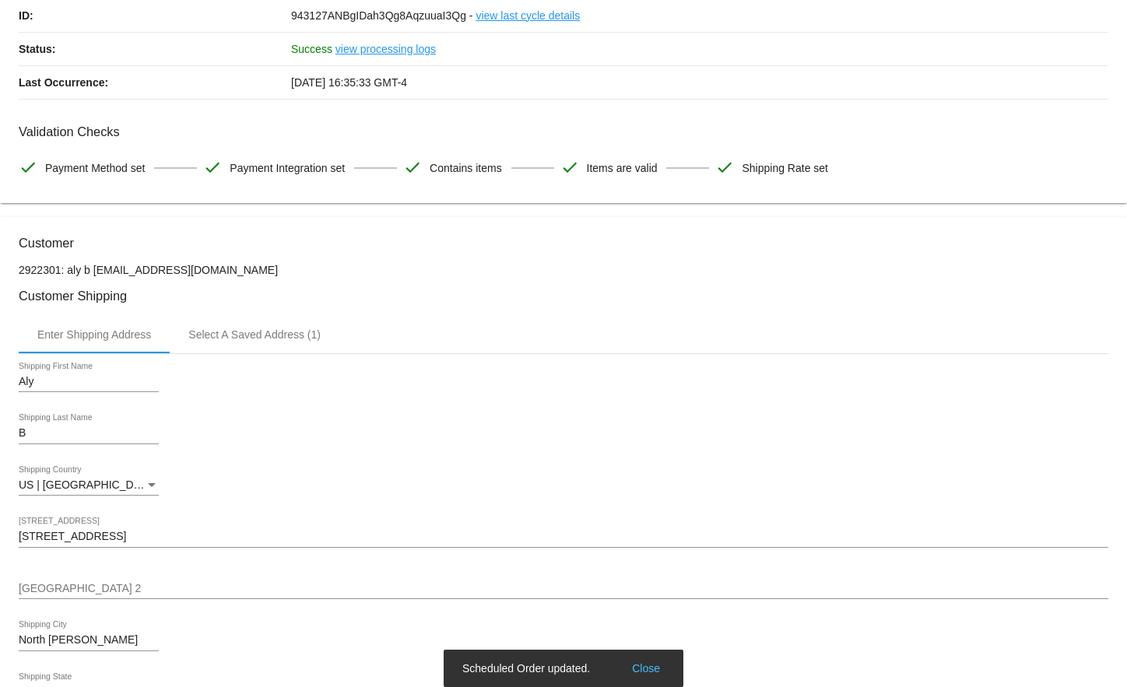
scroll to position [0, 0]
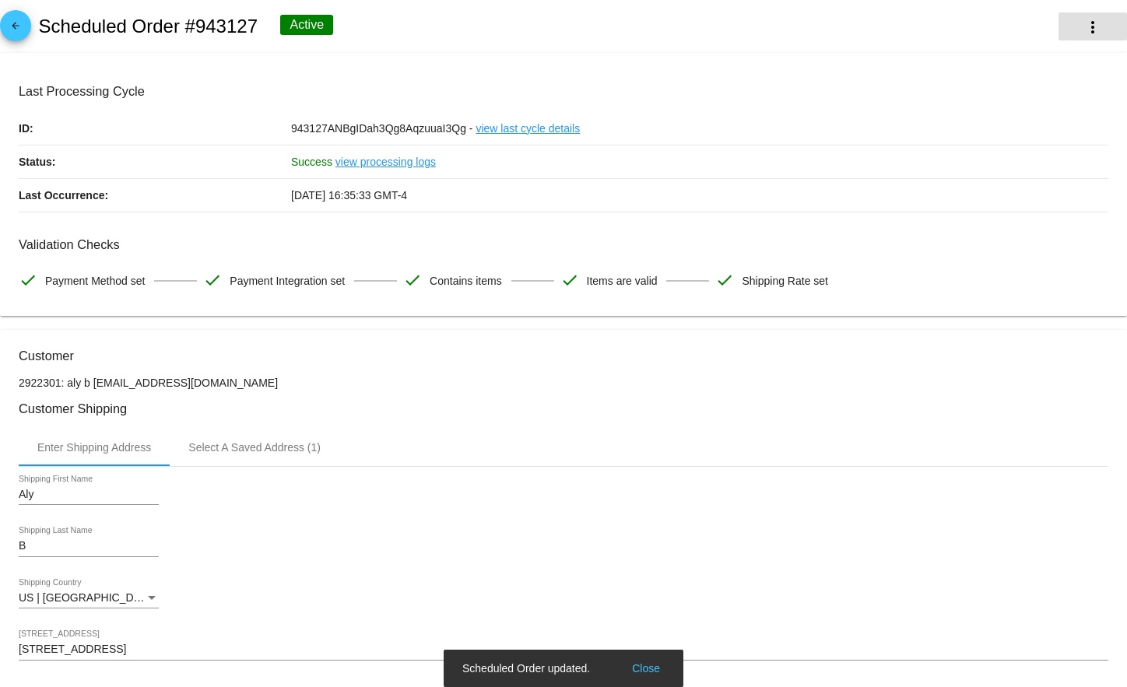
click at [1084, 18] on mat-icon "more_vert" at bounding box center [1093, 27] width 19 height 19
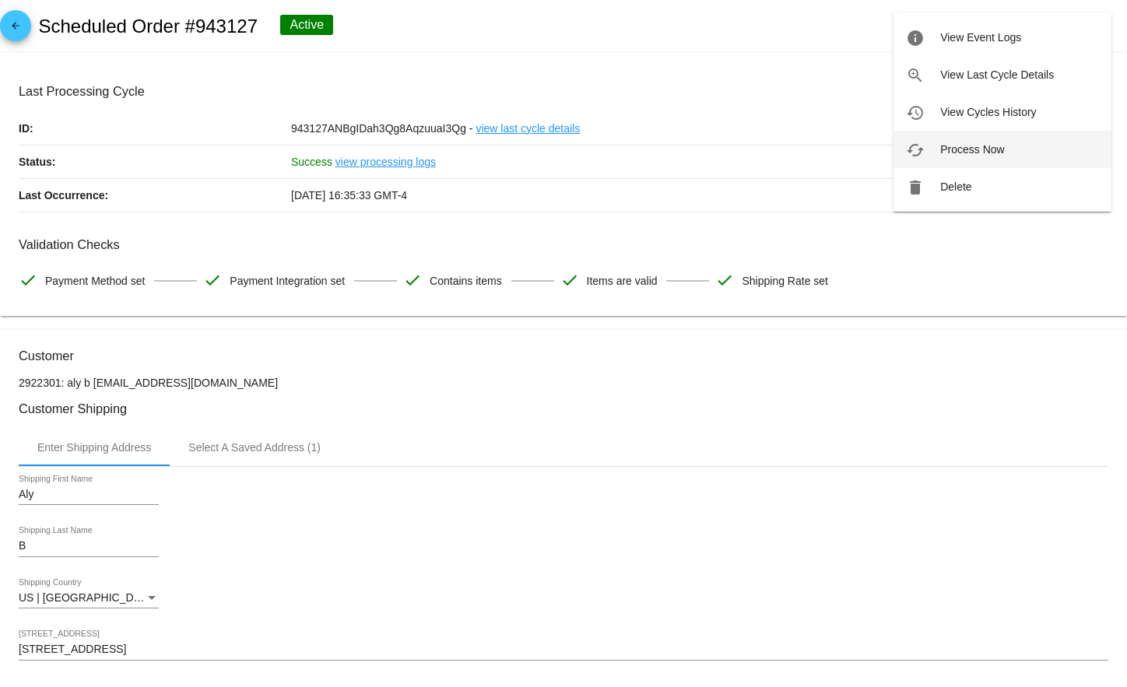
click at [1006, 149] on button "cached Process Now" at bounding box center [1003, 149] width 218 height 37
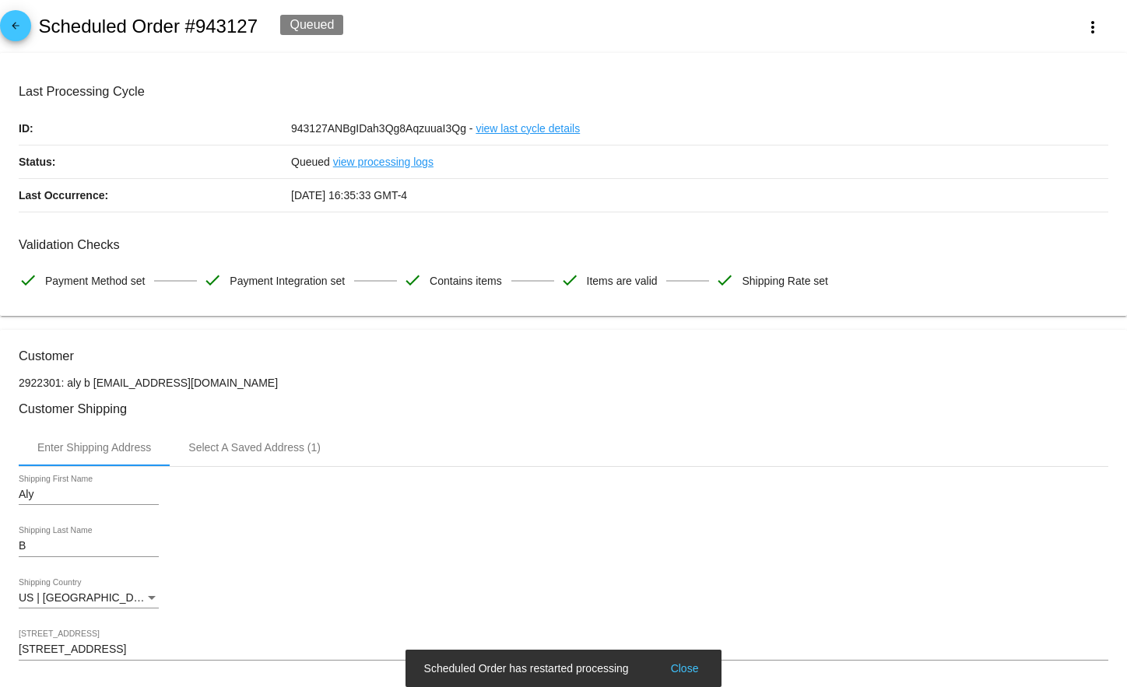
drag, startPoint x: 259, startPoint y: 23, endPoint x: 199, endPoint y: 19, distance: 60.1
click at [199, 19] on div "arrow_back Scheduled Order #943127 Queued more_vert" at bounding box center [563, 26] width 1127 height 53
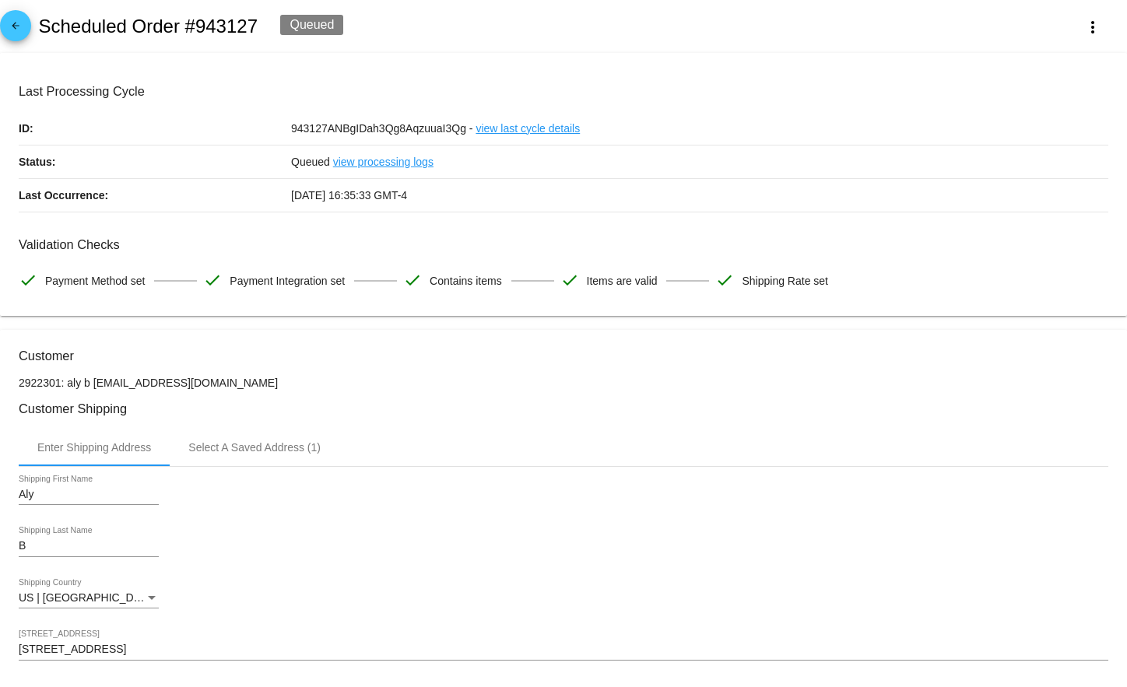
copy h2 "943127"
click at [10, 26] on mat-icon "arrow_back" at bounding box center [15, 29] width 19 height 19
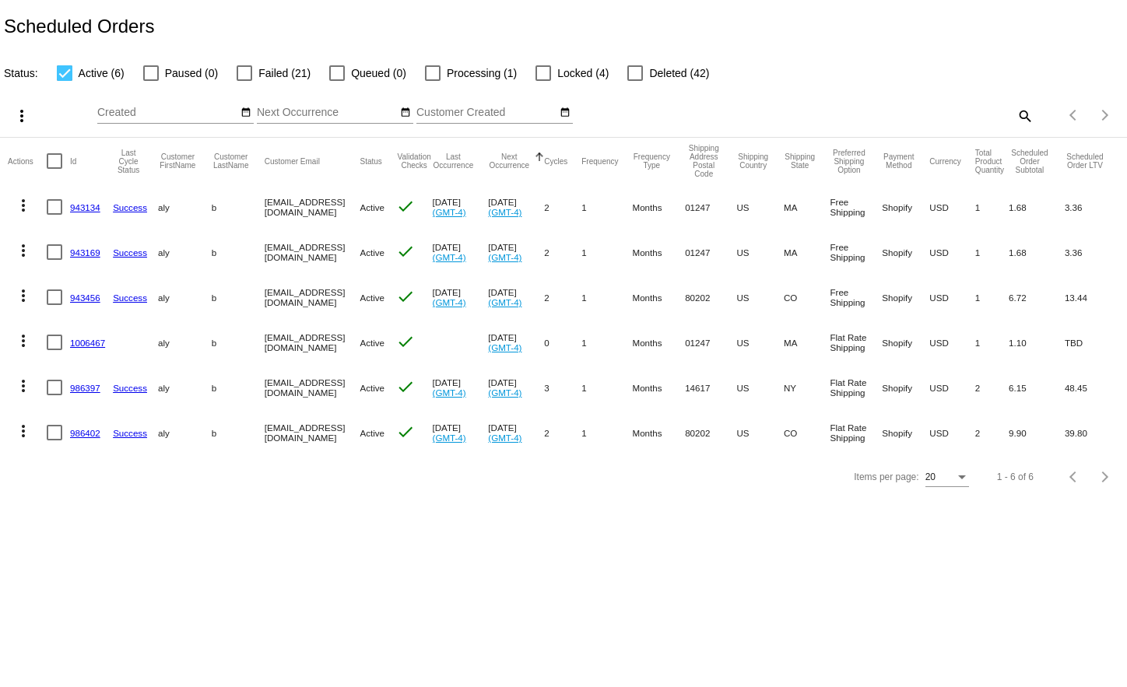
click at [1020, 116] on mat-icon "search" at bounding box center [1024, 116] width 19 height 24
click at [842, 110] on input "Search" at bounding box center [893, 113] width 281 height 12
paste input "943127"
type input "943127"
